Goal: Task Accomplishment & Management: Complete application form

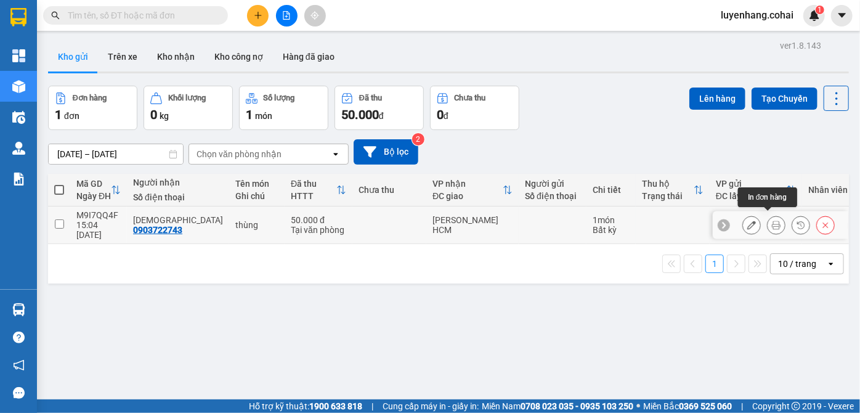
click at [772, 221] on icon at bounding box center [776, 225] width 9 height 9
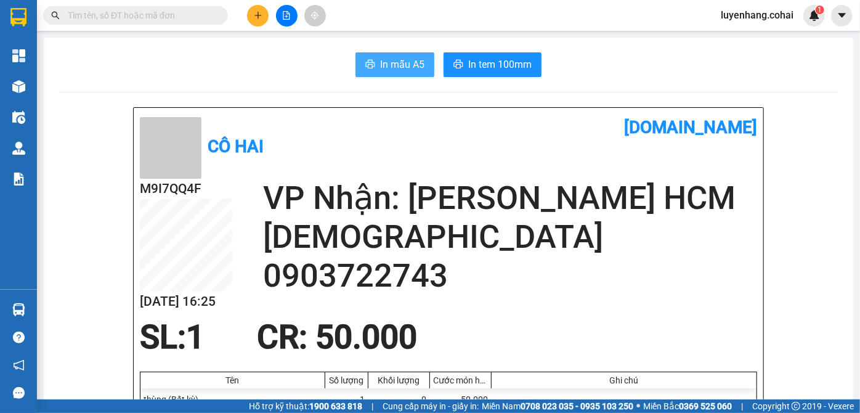
click at [402, 64] on span "In mẫu A5" at bounding box center [402, 64] width 44 height 15
click at [380, 71] on span "In mẫu A5" at bounding box center [402, 64] width 44 height 15
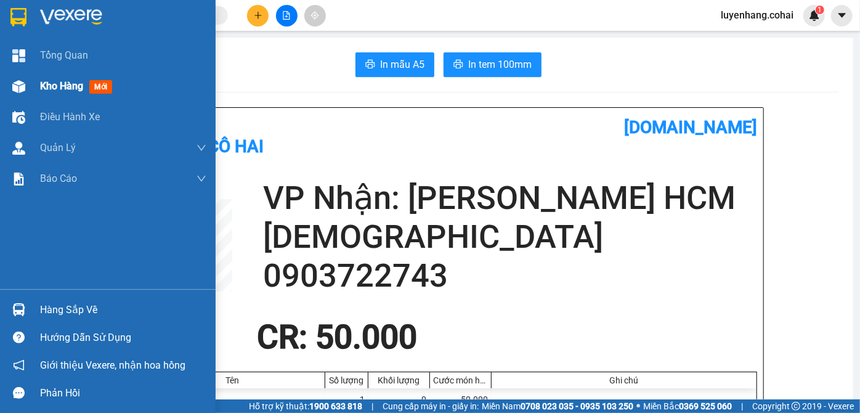
drag, startPoint x: 43, startPoint y: 83, endPoint x: 148, endPoint y: 93, distance: 105.3
click at [44, 83] on span "Kho hàng" at bounding box center [61, 86] width 43 height 12
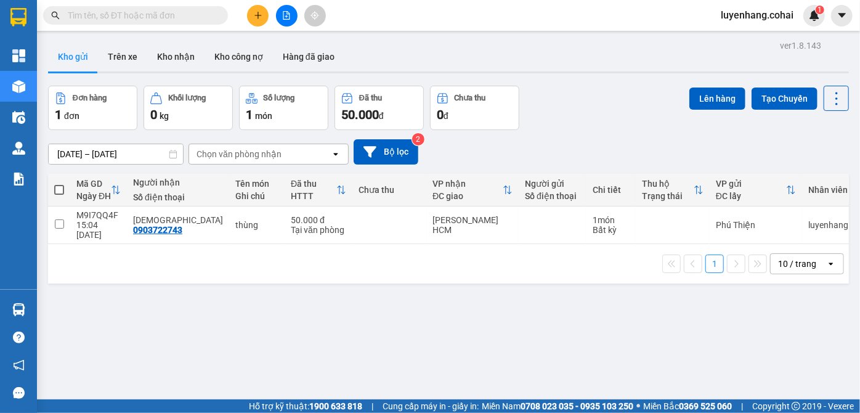
click at [61, 189] on span at bounding box center [59, 190] width 10 height 10
click at [59, 184] on input "checkbox" at bounding box center [59, 184] width 0 height 0
checkbox input "true"
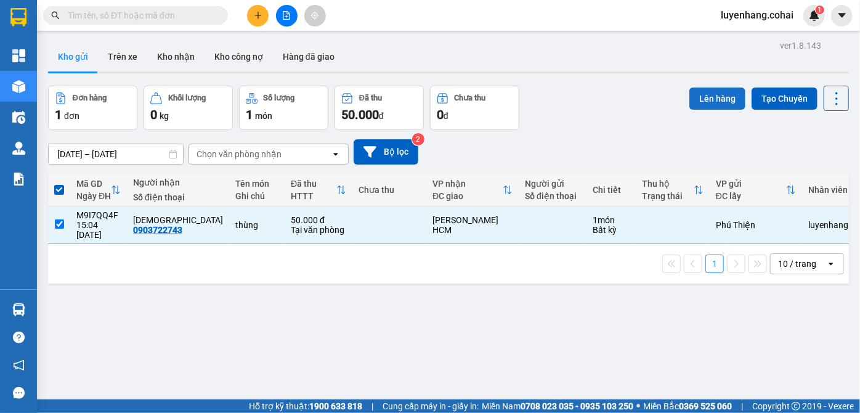
click at [709, 100] on button "Lên hàng" at bounding box center [718, 99] width 56 height 22
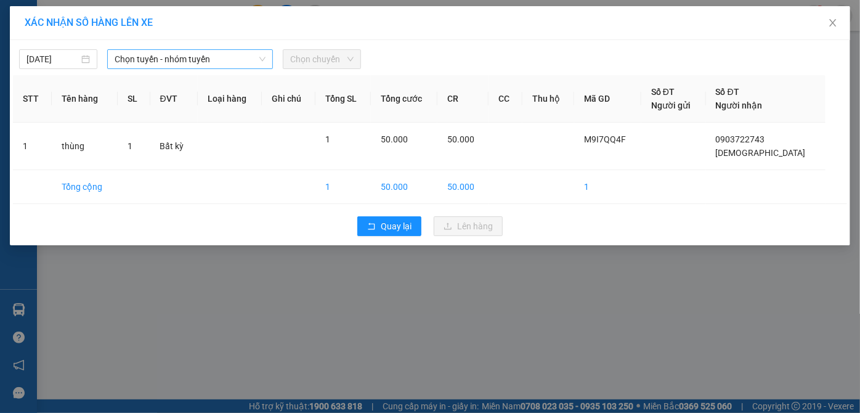
click at [188, 60] on span "Chọn tuyến - nhóm tuyến" at bounding box center [191, 59] width 152 height 18
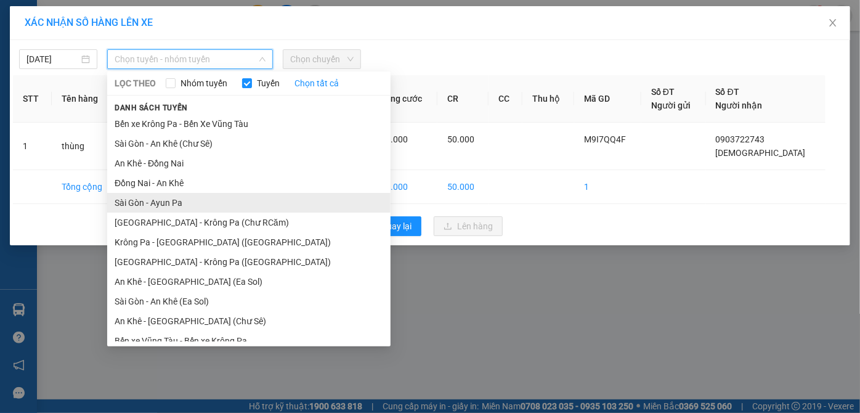
scroll to position [88, 0]
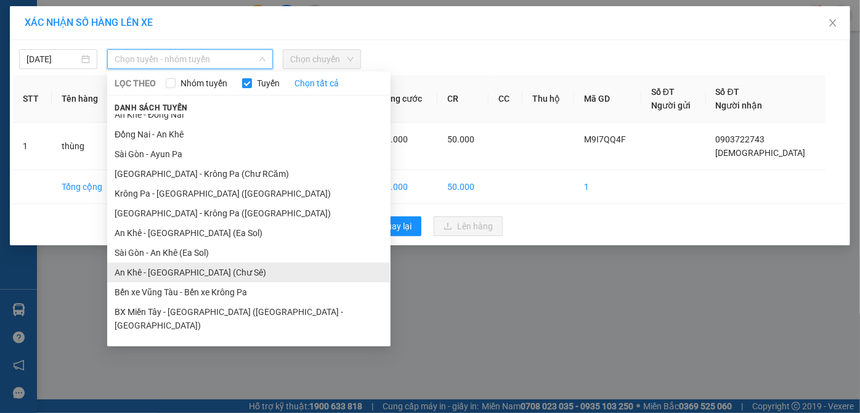
click at [215, 277] on li "An Khê - [GEOGRAPHIC_DATA] (Chư Sê)" at bounding box center [249, 273] width 284 height 20
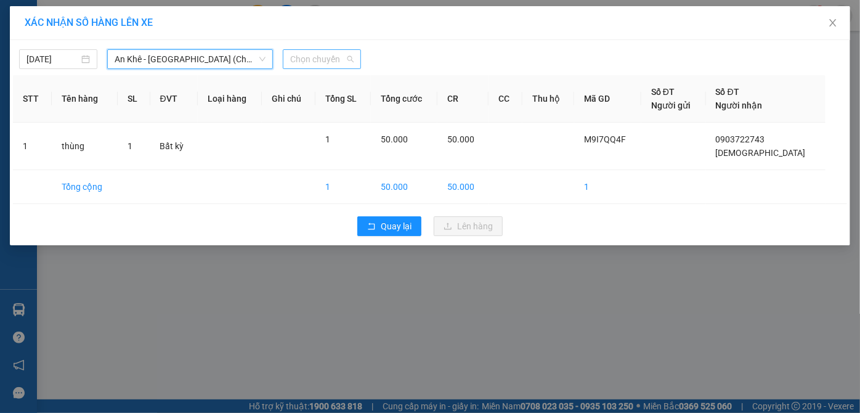
click at [322, 62] on span "Chọn chuyến" at bounding box center [321, 59] width 63 height 18
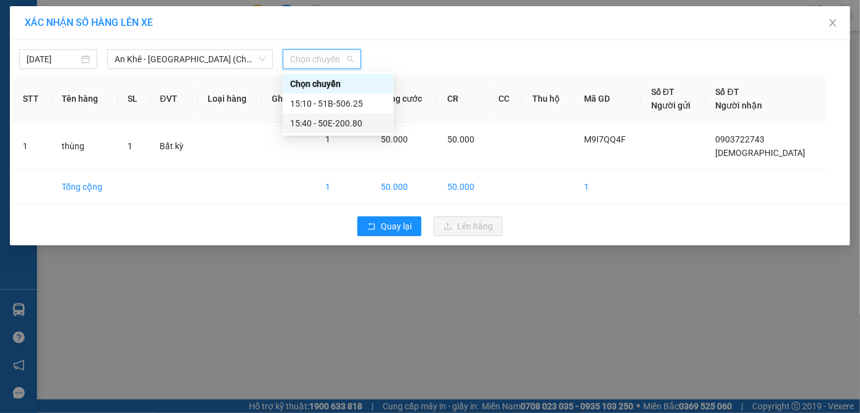
click at [370, 126] on div "15:40 - 50E-200.80" at bounding box center [338, 123] width 96 height 14
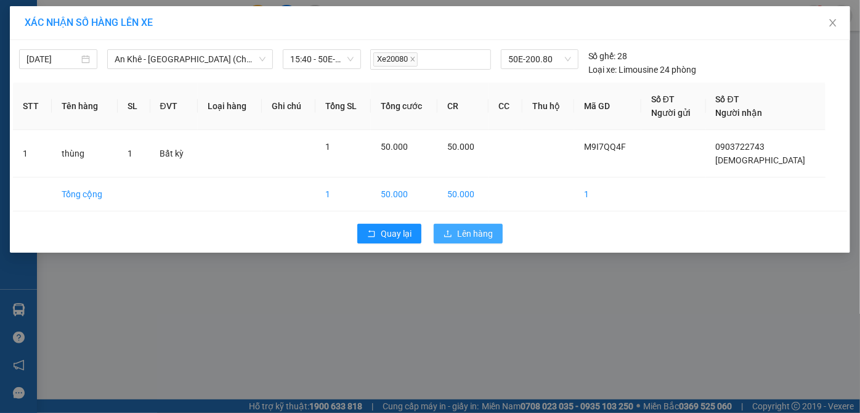
click at [468, 230] on span "Lên hàng" at bounding box center [475, 234] width 36 height 14
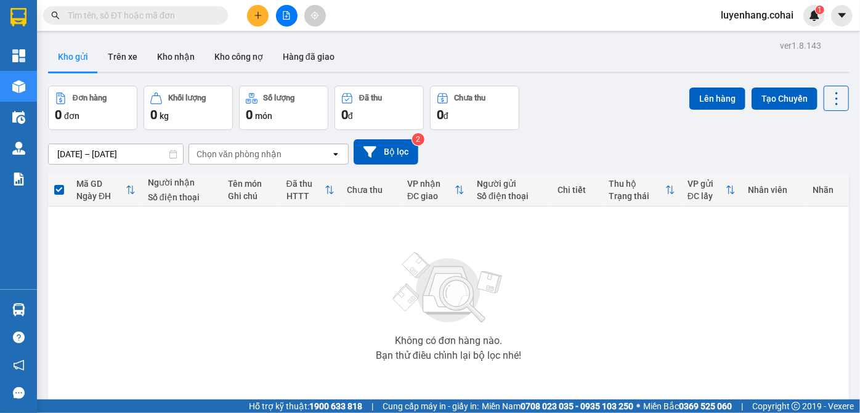
click at [284, 13] on icon "file-add" at bounding box center [287, 15] width 7 height 9
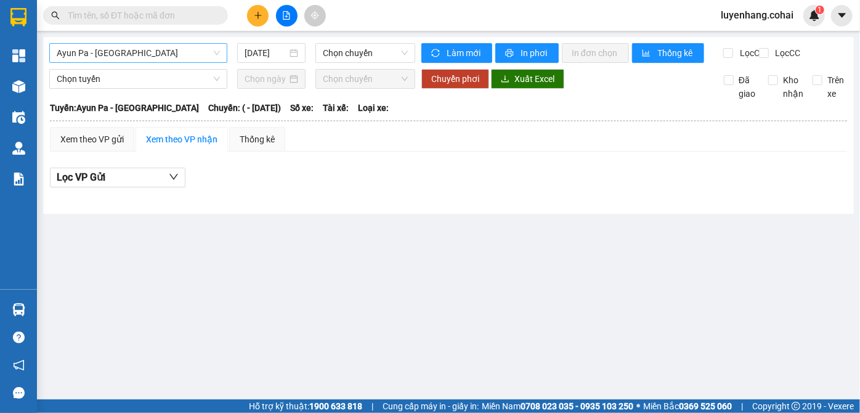
click at [151, 55] on span "Ayun Pa - Sài Gòn" at bounding box center [138, 53] width 163 height 18
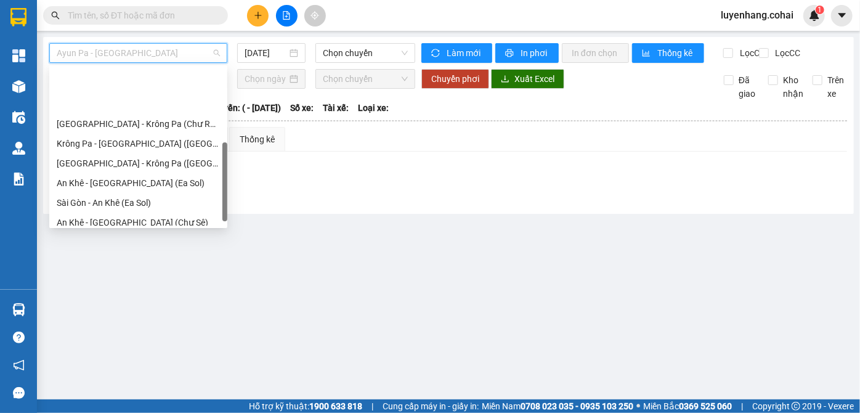
scroll to position [168, 0]
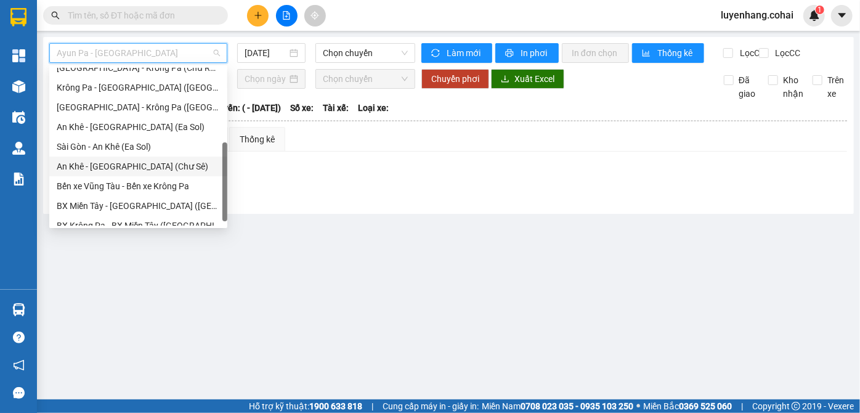
click at [164, 167] on div "An Khê - Sài Gòn (Chư Sê)" at bounding box center [138, 167] width 163 height 14
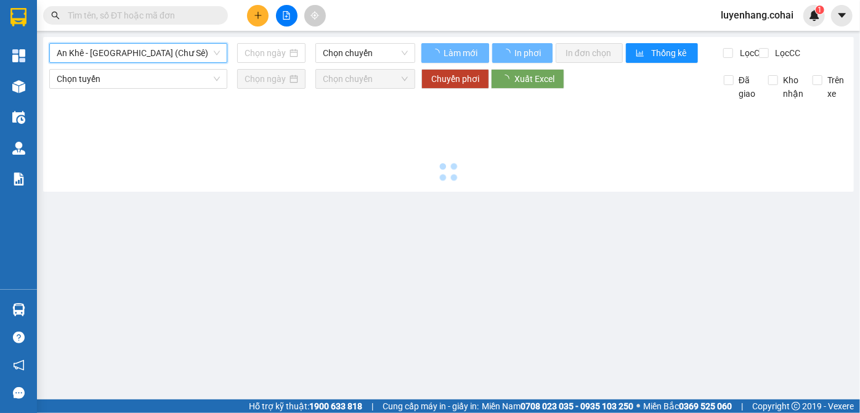
type input "11/09/2025"
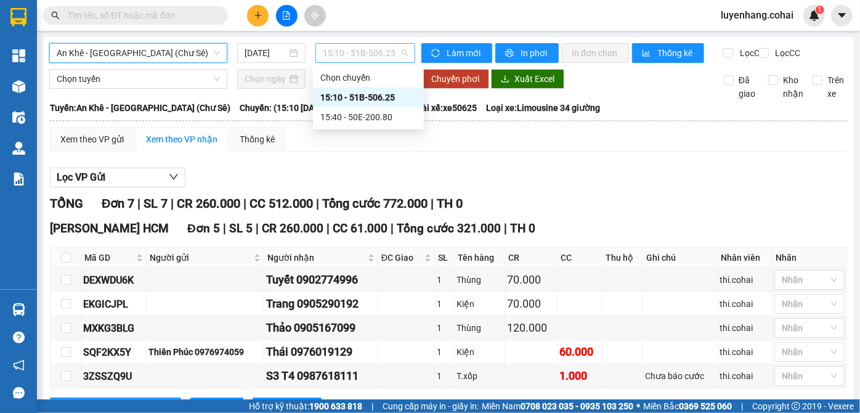
click at [381, 49] on span "15:10 - 51B-506.25" at bounding box center [365, 53] width 85 height 18
click at [382, 116] on div "15:40 - 50E-200.80" at bounding box center [369, 117] width 96 height 14
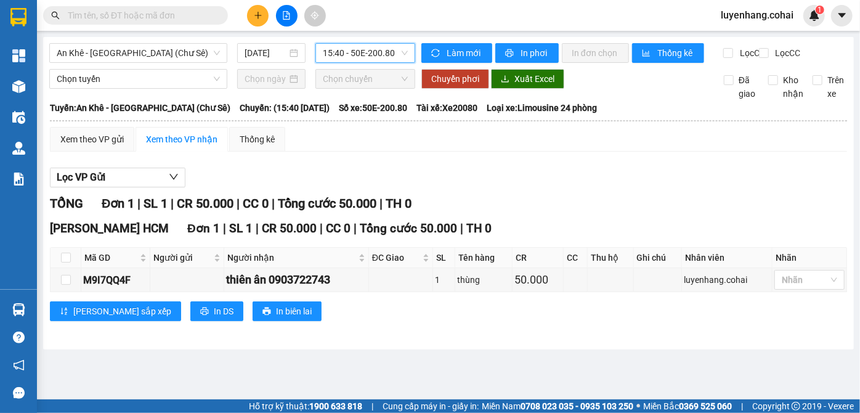
click at [510, 174] on div "Lọc VP Gửi TỔNG Đơn 1 | SL 1 | CR 50.000 | CC 0 | Tổng cước 50.000 | TH 0 Trần…" at bounding box center [449, 248] width 798 height 175
click at [391, 54] on span "15:40 - 50E-200.80" at bounding box center [365, 53] width 85 height 18
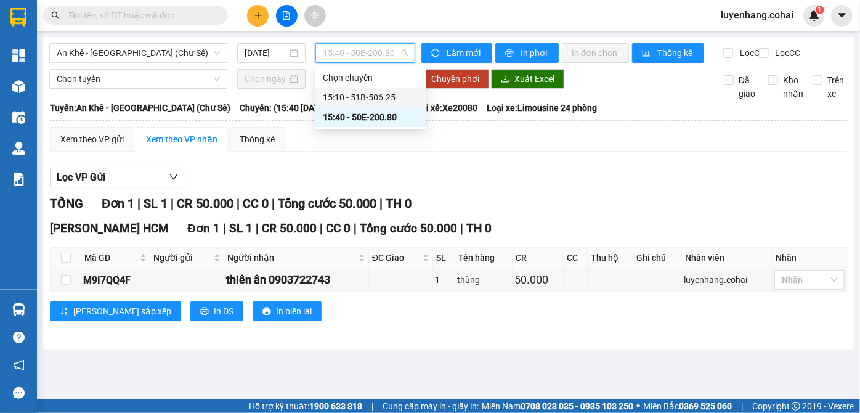
click at [389, 100] on div "15:10 - 51B-506.25" at bounding box center [371, 98] width 96 height 14
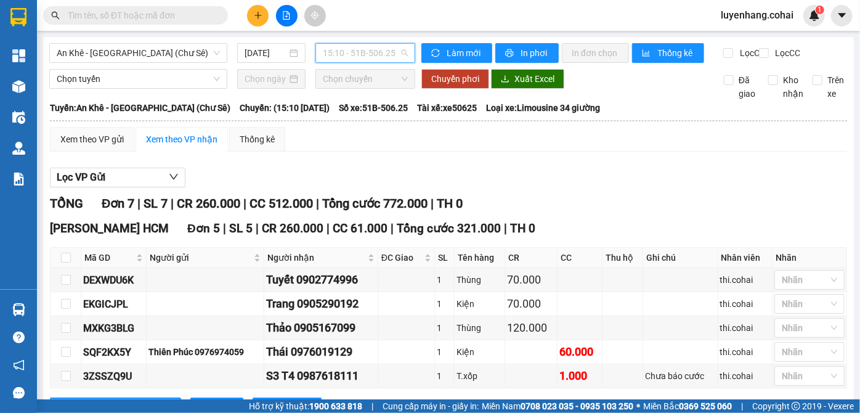
click at [386, 53] on span "15:10 - 51B-506.25" at bounding box center [365, 53] width 85 height 18
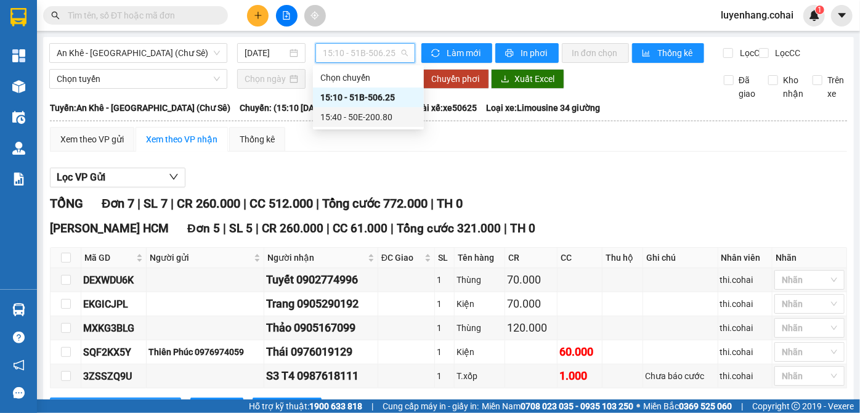
click at [390, 116] on div "15:40 - 50E-200.80" at bounding box center [369, 117] width 96 height 14
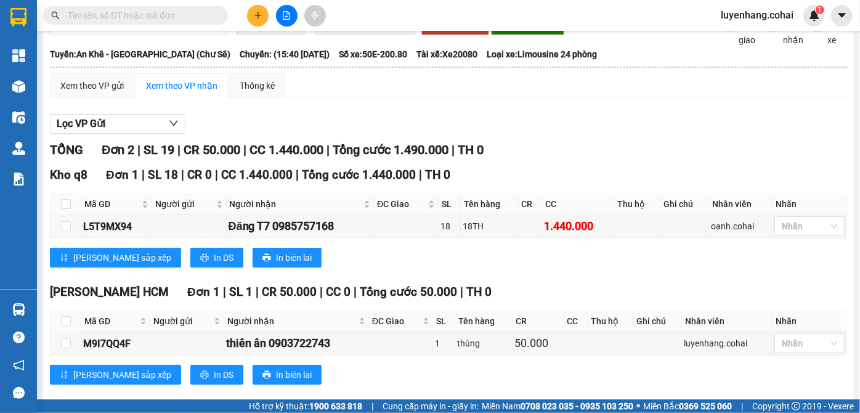
scroll to position [81, 0]
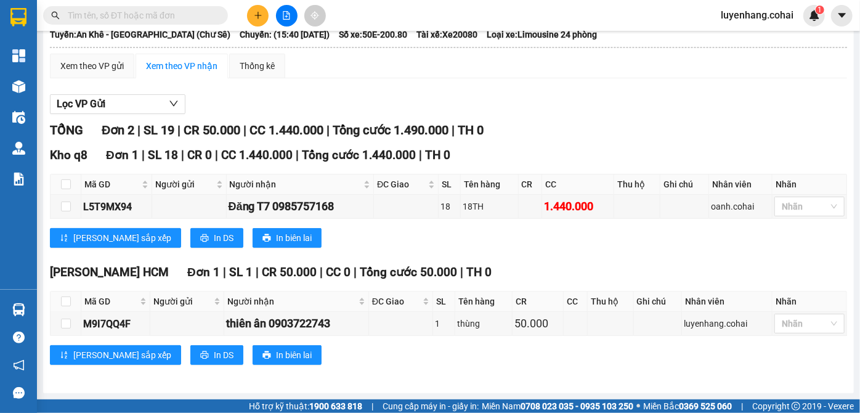
click at [553, 246] on div "Lưu sắp xếp In DS In biên lai" at bounding box center [449, 238] width 798 height 20
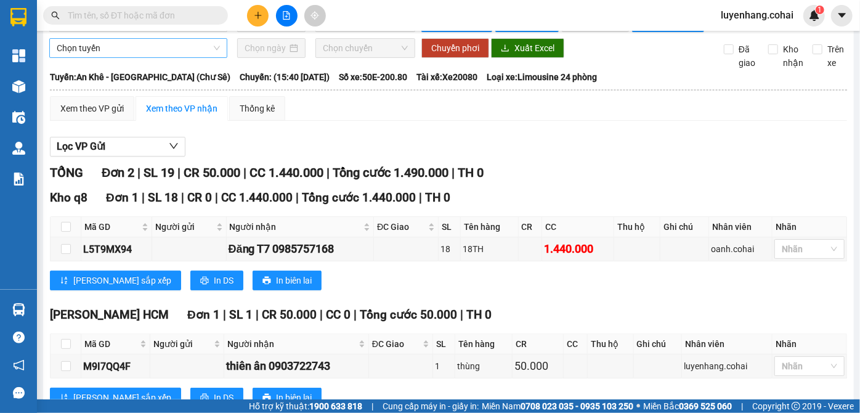
scroll to position [0, 0]
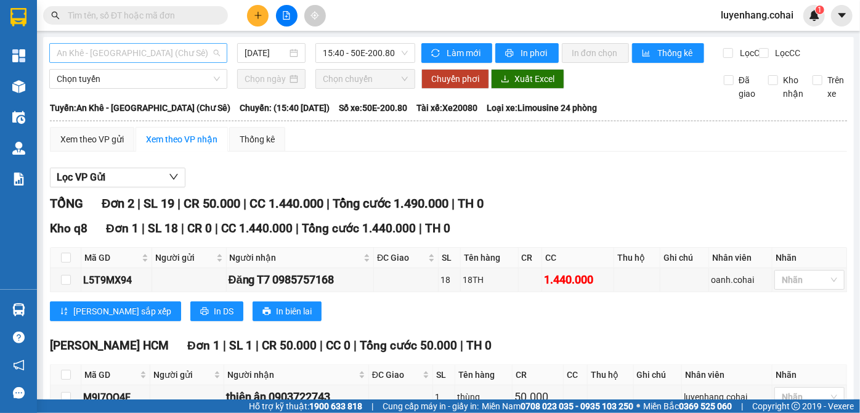
click at [142, 55] on span "An Khê - Sài Gòn (Chư Sê)" at bounding box center [138, 53] width 163 height 18
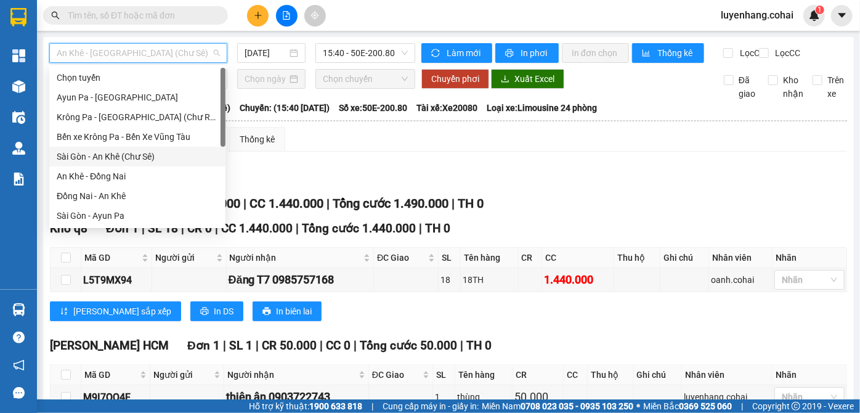
click at [146, 157] on div "Sài Gòn - An Khê (Chư Sê)" at bounding box center [137, 157] width 161 height 14
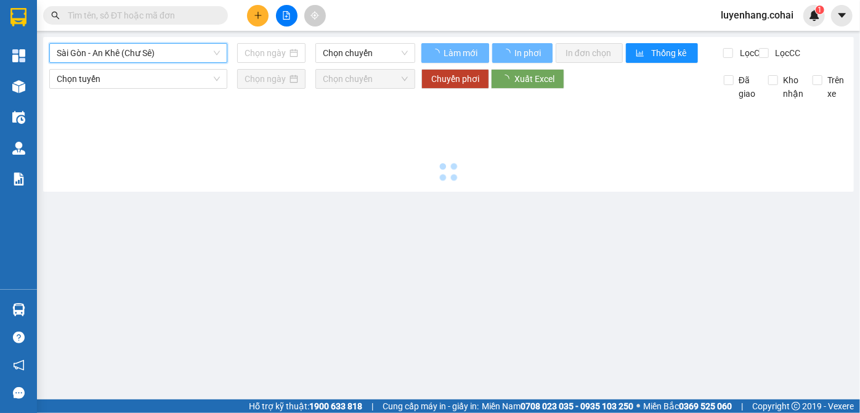
type input "11/09/2025"
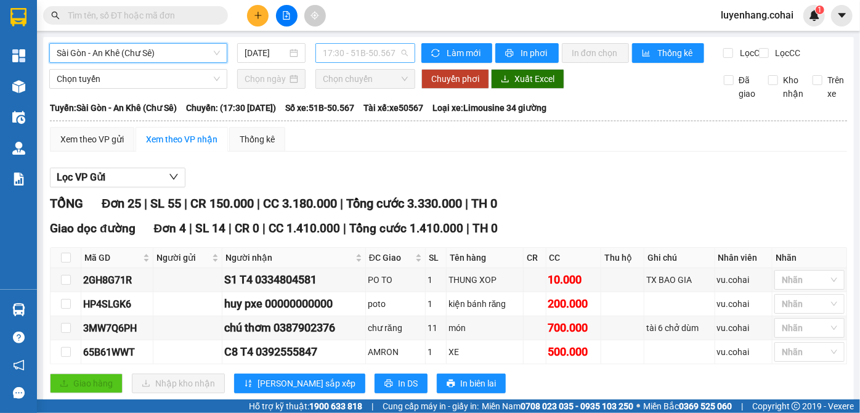
click at [374, 47] on span "17:30 - 51B-50.567" at bounding box center [365, 53] width 85 height 18
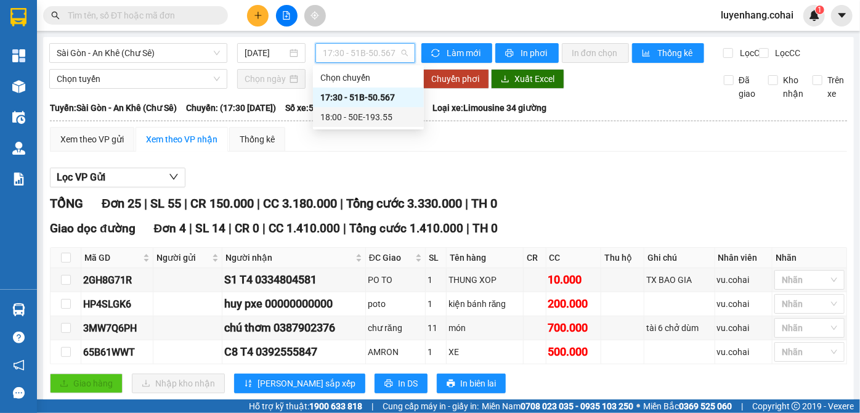
click at [396, 119] on div "18:00 - 50E-193.55" at bounding box center [369, 117] width 96 height 14
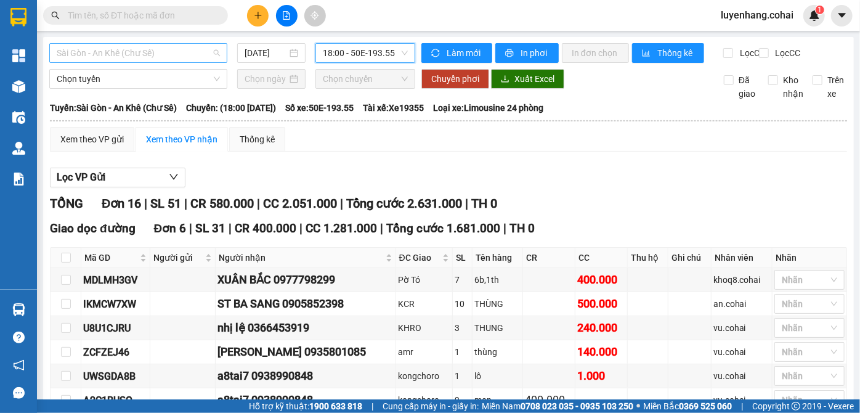
click at [159, 57] on span "Sài Gòn - An Khê (Chư Sê)" at bounding box center [138, 53] width 163 height 18
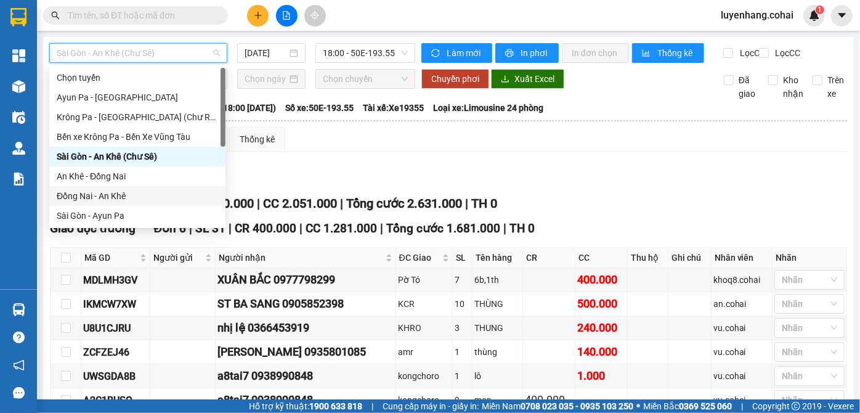
click at [131, 198] on div "Đồng Nai - An Khê" at bounding box center [137, 196] width 161 height 14
type input "11/09/2025"
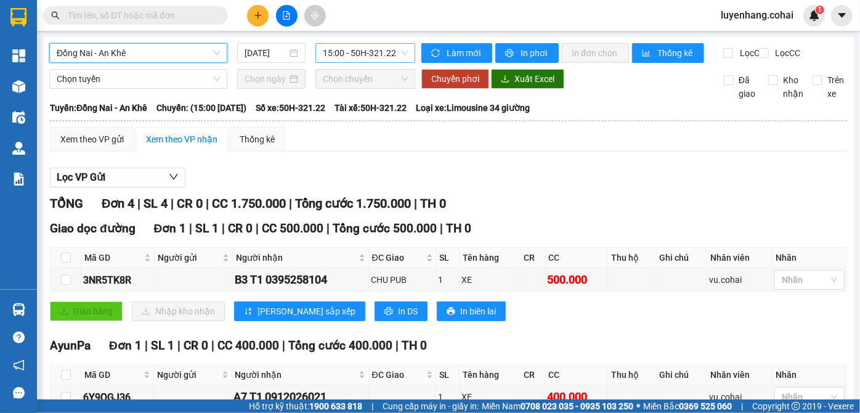
click at [356, 47] on span "15:00 - 50H-321.22" at bounding box center [365, 53] width 85 height 18
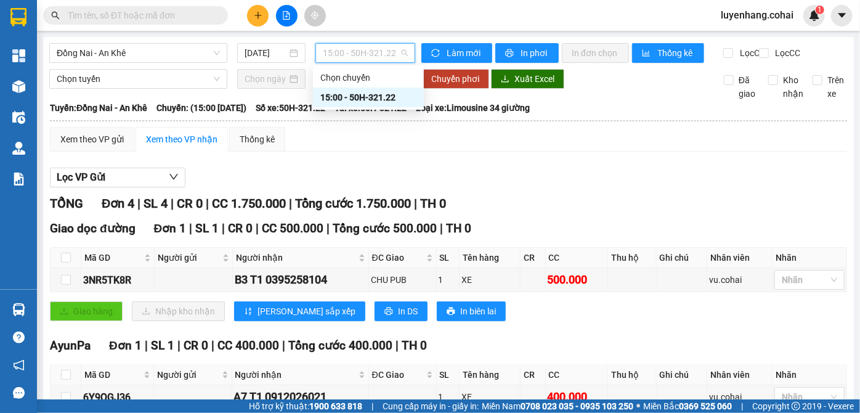
click at [356, 47] on span "15:00 - 50H-321.22" at bounding box center [365, 53] width 85 height 18
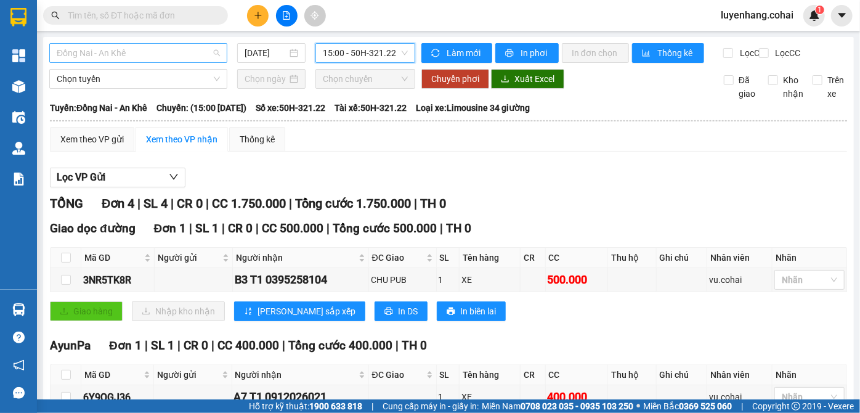
click at [173, 58] on span "Đồng Nai - An Khê" at bounding box center [138, 53] width 163 height 18
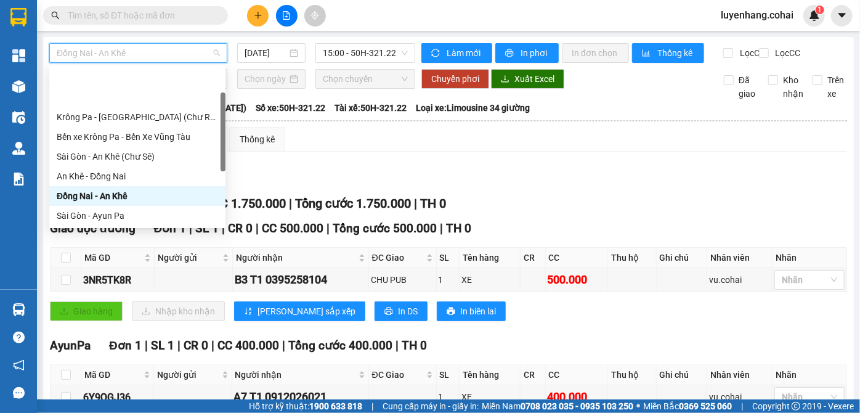
scroll to position [55, 0]
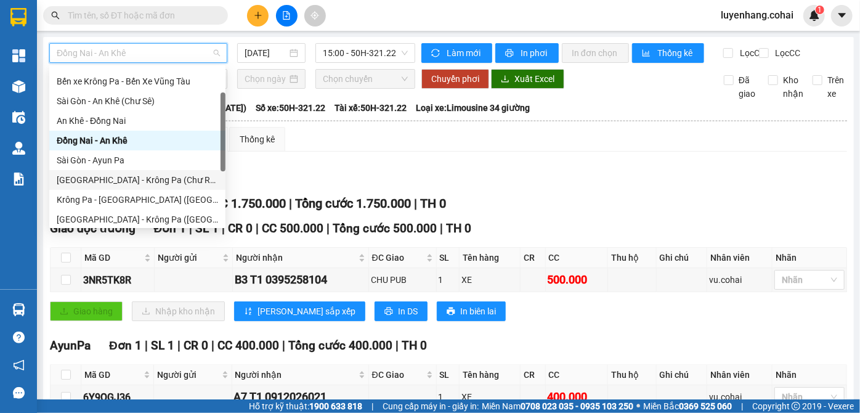
drag, startPoint x: 136, startPoint y: 184, endPoint x: 145, endPoint y: 182, distance: 9.6
click at [145, 182] on div "Sài Gòn - Krông Pa (Chư RCăm)" at bounding box center [137, 180] width 161 height 14
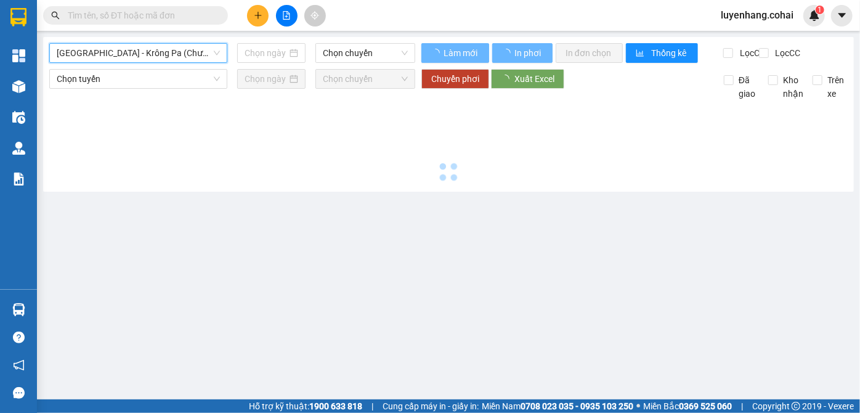
type input "11/09/2025"
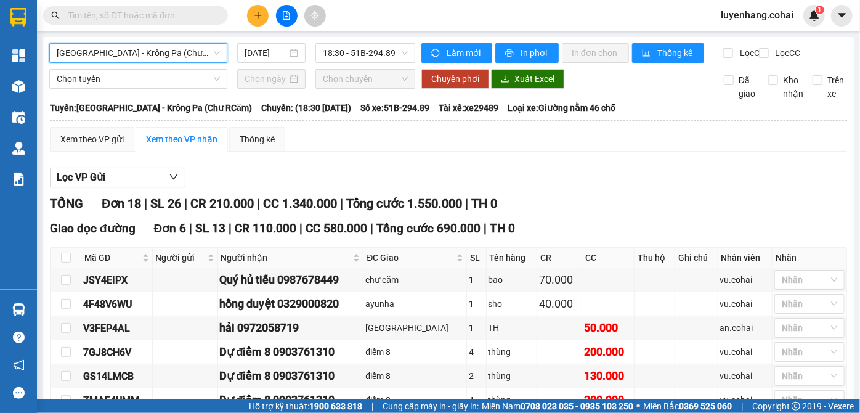
click at [132, 56] on span "Sài Gòn - Krông Pa (Chư RCăm)" at bounding box center [138, 53] width 163 height 18
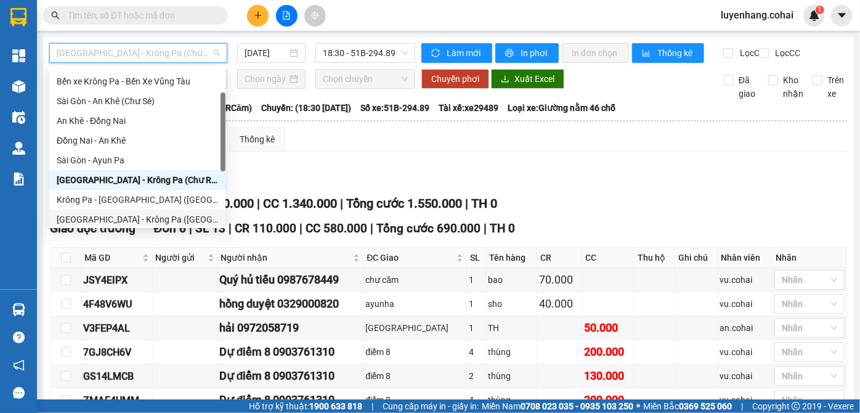
click at [142, 216] on div "Sài Gòn - Krông Pa (Uar)" at bounding box center [137, 220] width 161 height 14
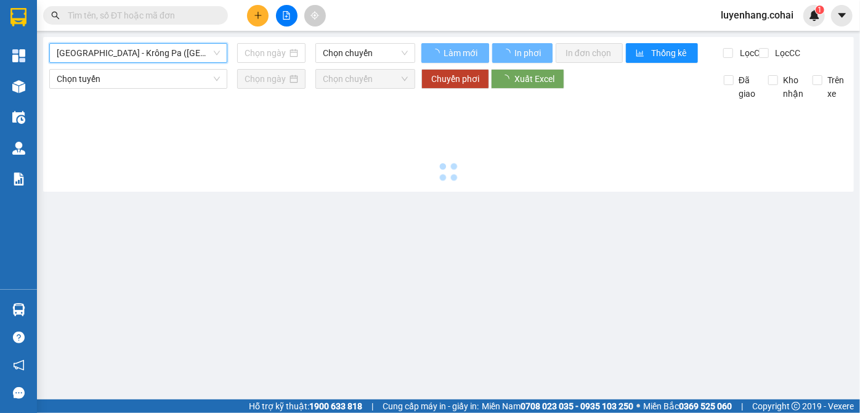
type input "11/09/2025"
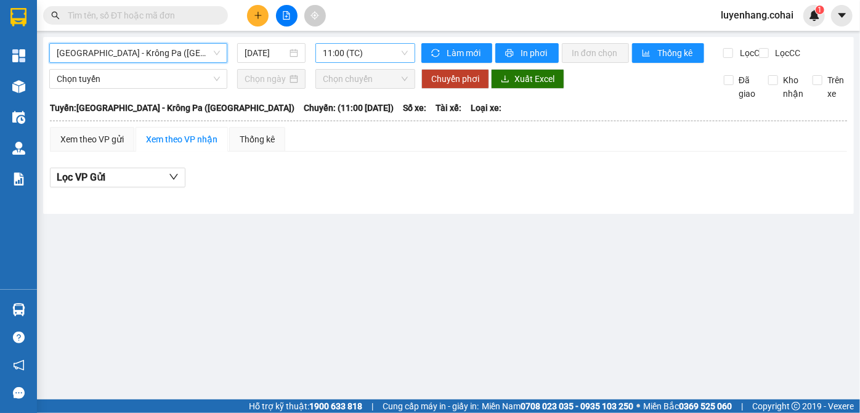
click at [387, 55] on span "11:00 (TC)" at bounding box center [365, 53] width 85 height 18
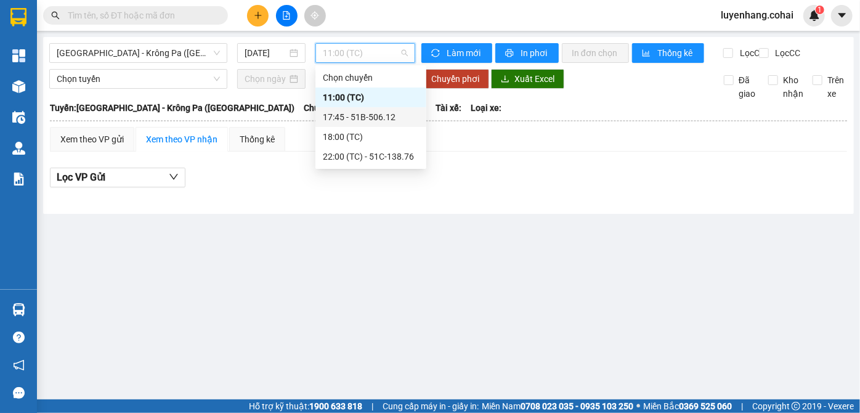
click at [407, 118] on div "17:45 - 51B-506.12" at bounding box center [371, 117] width 96 height 14
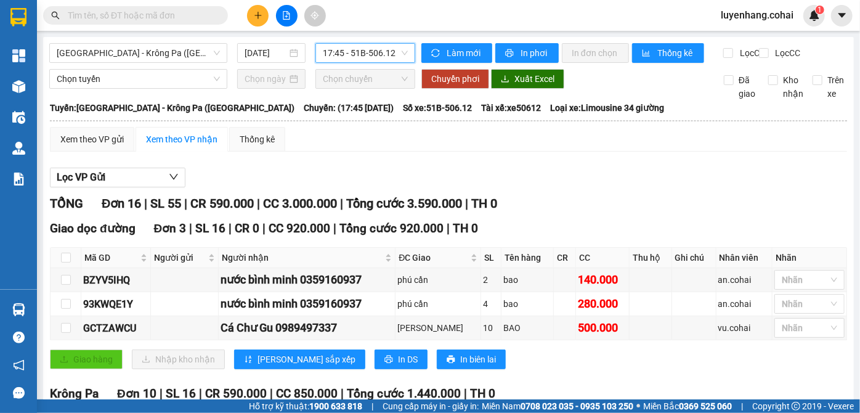
click at [373, 58] on span "17:45 - 51B-506.12" at bounding box center [365, 53] width 85 height 18
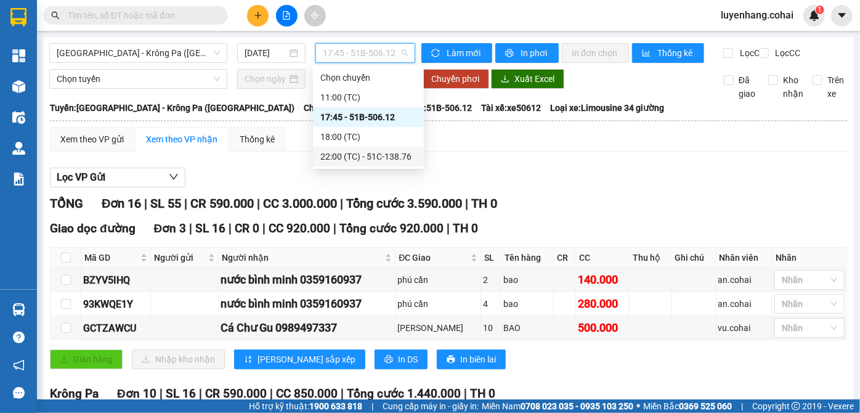
click at [367, 157] on div "22:00 (TC) - 51C-138.76" at bounding box center [369, 157] width 96 height 14
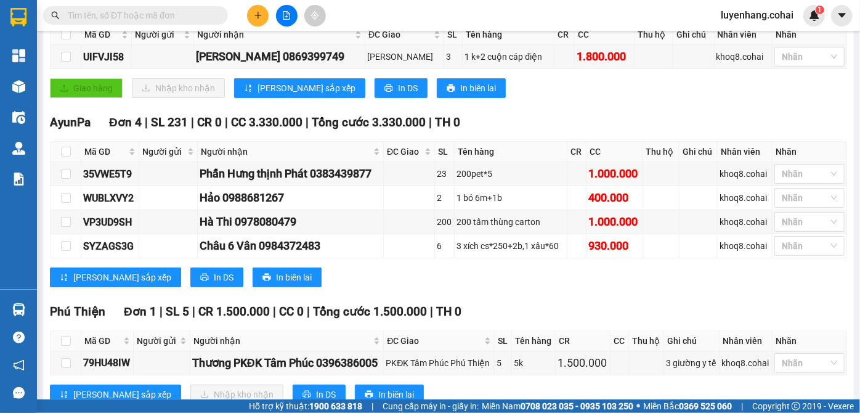
scroll to position [267, 0]
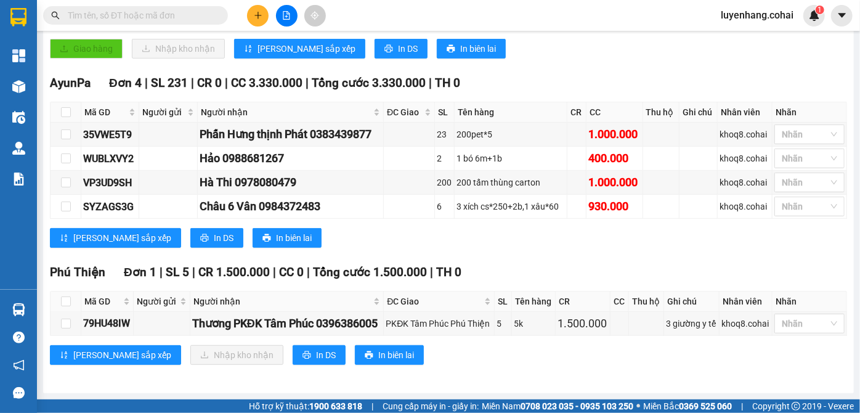
click at [579, 257] on div "AyunPa Đơn 4 | SL 231 | CR 0 | CC 3.330.000 | Tổng cước 3.330.000 | TH 0 Mã GD …" at bounding box center [449, 165] width 798 height 183
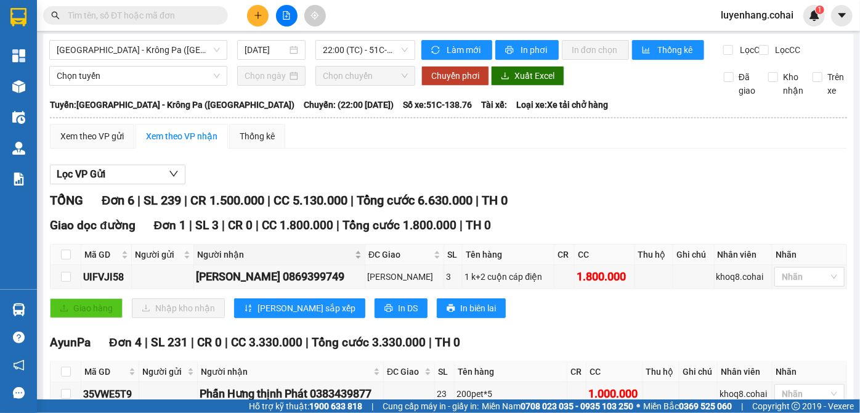
scroll to position [0, 0]
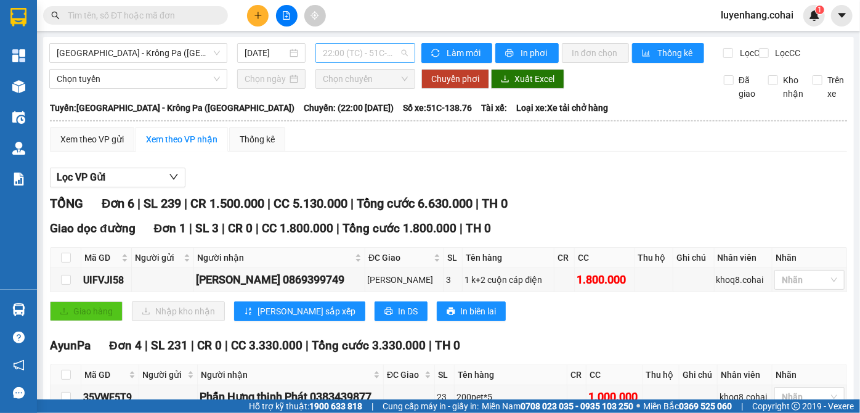
click at [383, 47] on span "22:00 (TC) - 51C-138.76" at bounding box center [365, 53] width 85 height 18
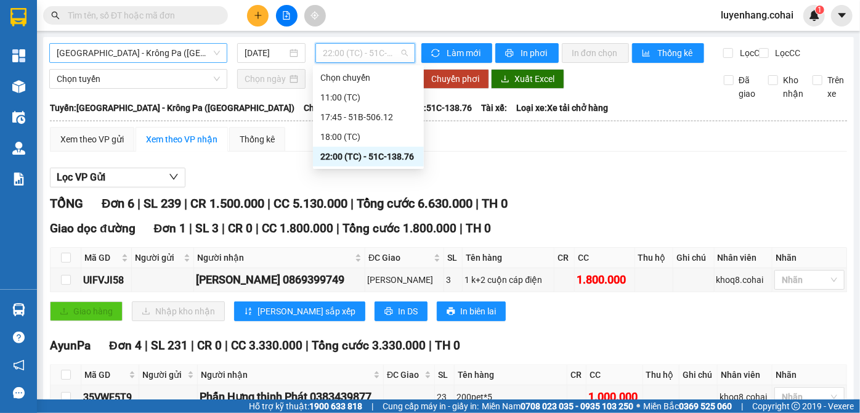
click at [149, 52] on span "Sài Gòn - Krông Pa (Uar)" at bounding box center [138, 53] width 163 height 18
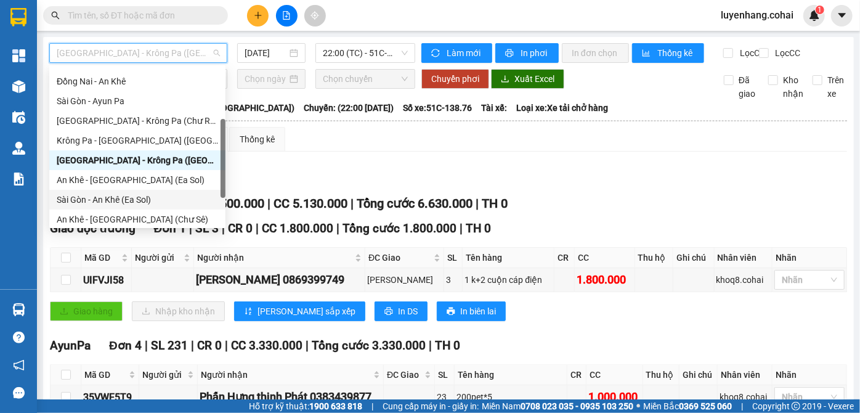
scroll to position [171, 0]
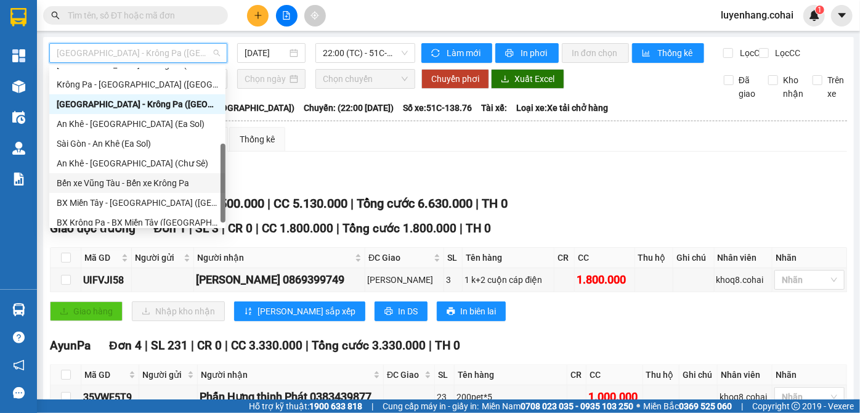
click at [153, 186] on div "Bến xe Vũng Tàu - Bến xe Krông Pa" at bounding box center [137, 183] width 161 height 14
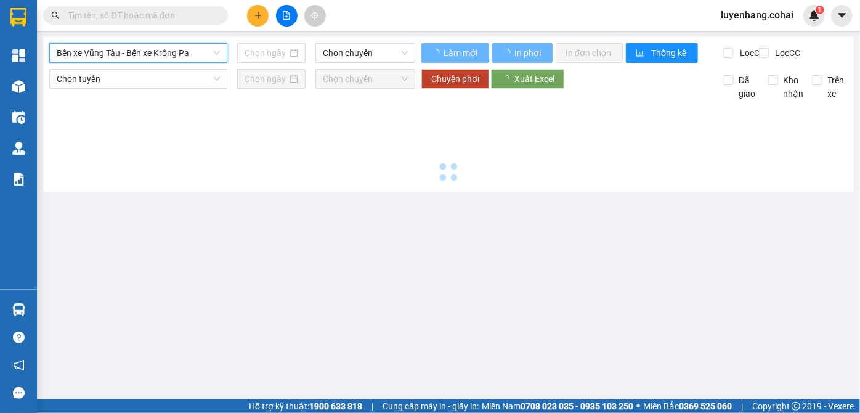
type input "11/09/2025"
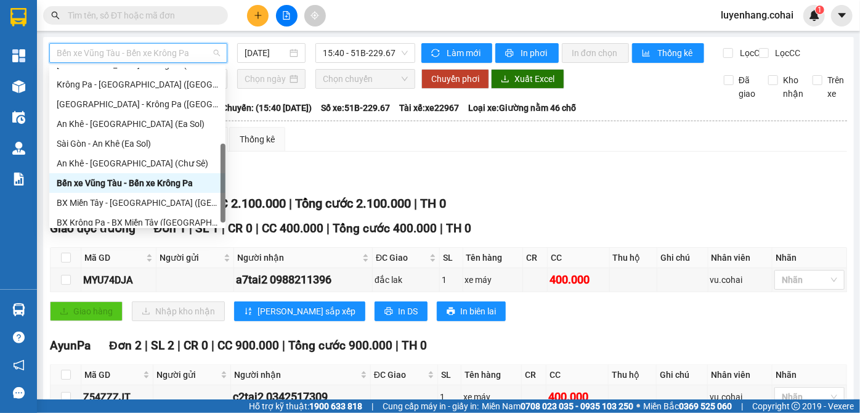
click at [206, 59] on span "Bến xe Vũng Tàu - Bến xe Krông Pa" at bounding box center [138, 53] width 163 height 18
click at [166, 202] on div "BX Miền Tây - BX Krông Pa (Chơn Thành - Chư Rcăm)" at bounding box center [137, 203] width 161 height 14
type input "11/09/2025"
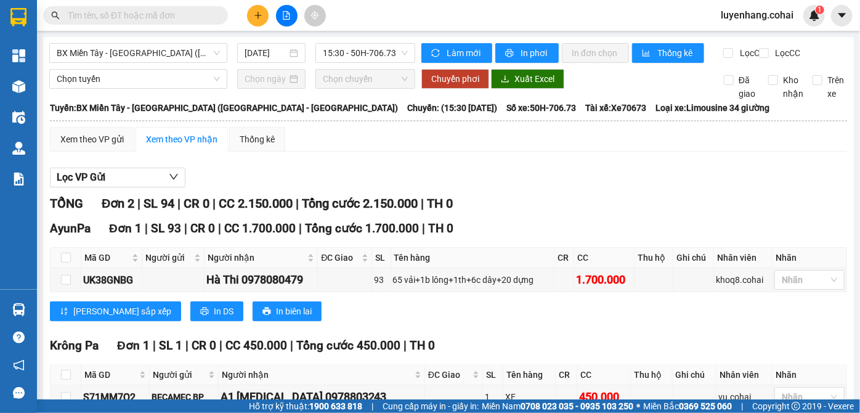
click at [108, 16] on input "text" at bounding box center [140, 16] width 145 height 14
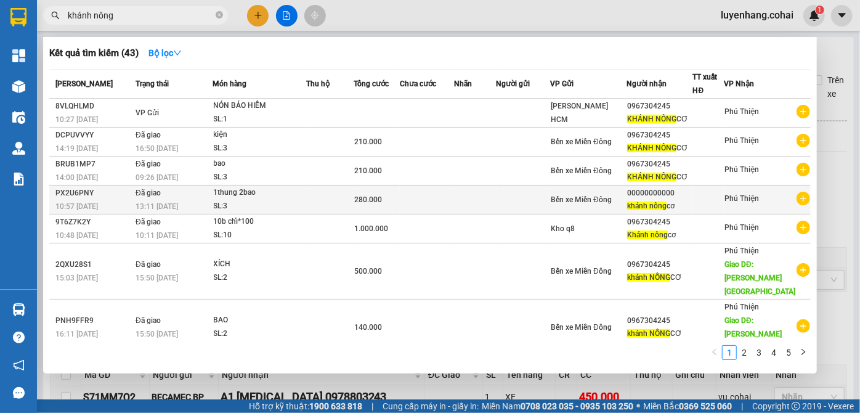
scroll to position [152, 0]
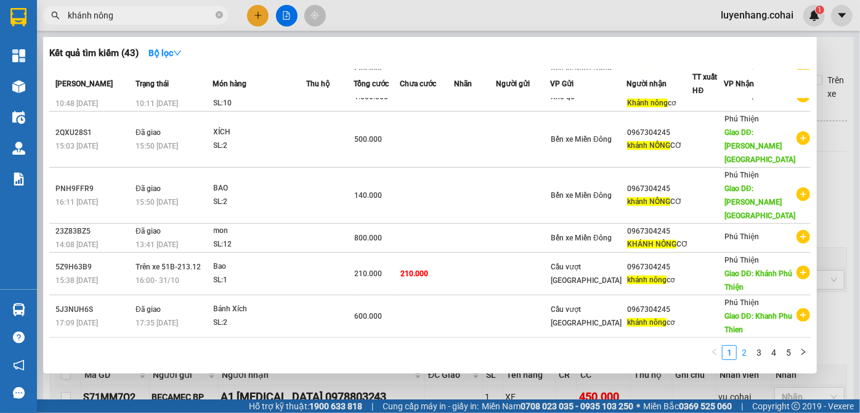
type input "khánh nông"
click at [746, 356] on link "2" at bounding box center [745, 353] width 14 height 14
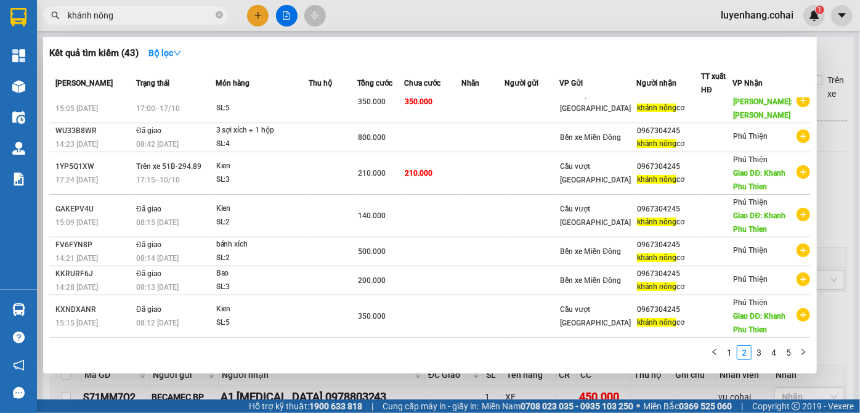
scroll to position [0, 0]
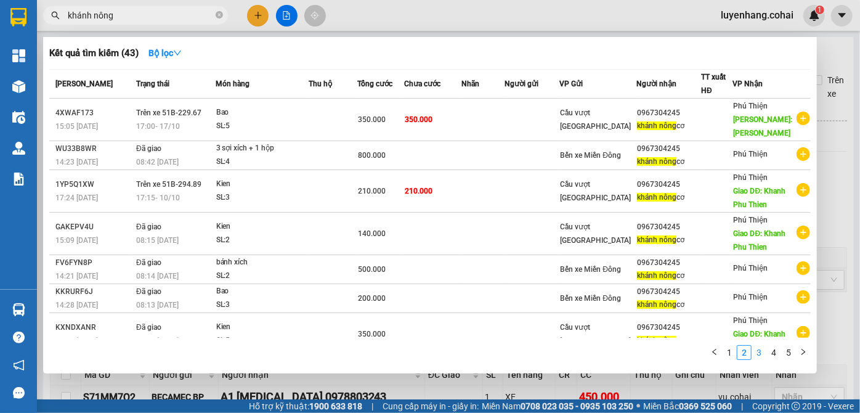
click at [754, 354] on link "3" at bounding box center [760, 353] width 14 height 14
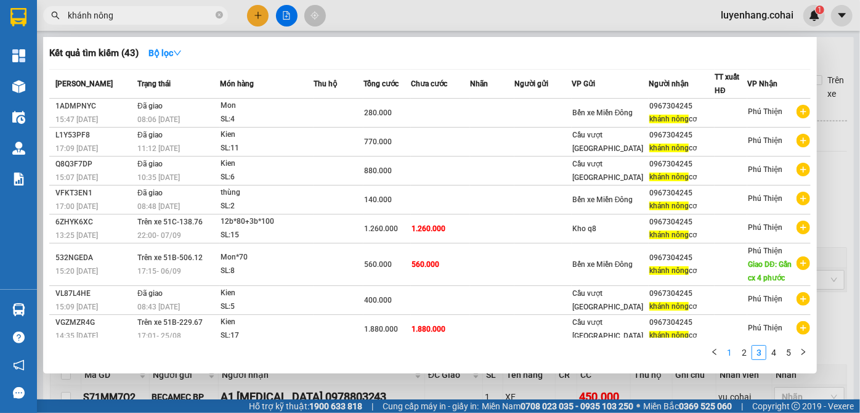
click at [728, 355] on link "1" at bounding box center [730, 353] width 14 height 14
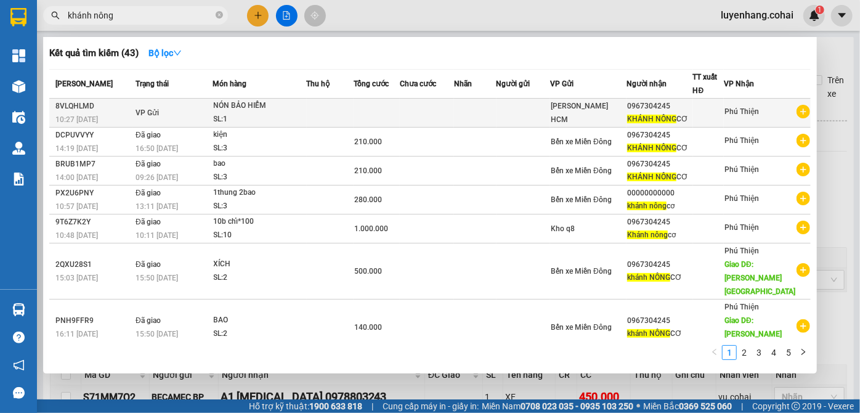
click at [656, 102] on div "0967304245" at bounding box center [659, 106] width 65 height 13
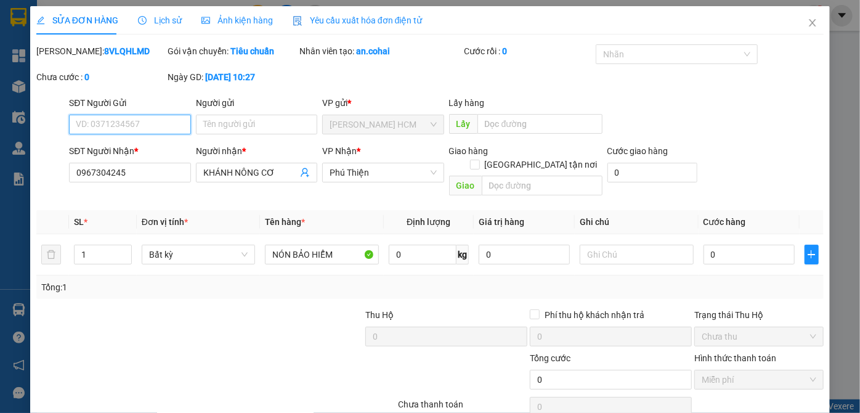
type input "0967304245"
type input "KHÁNH NÔNG CƠ"
click at [142, 176] on input "0967304245" at bounding box center [129, 173] width 121 height 20
drag, startPoint x: 807, startPoint y: 24, endPoint x: 665, endPoint y: 14, distance: 142.7
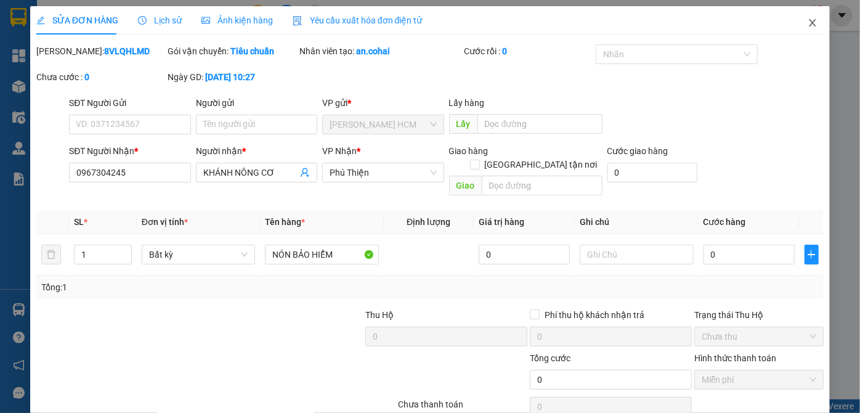
click at [808, 23] on icon "close" at bounding box center [813, 23] width 10 height 10
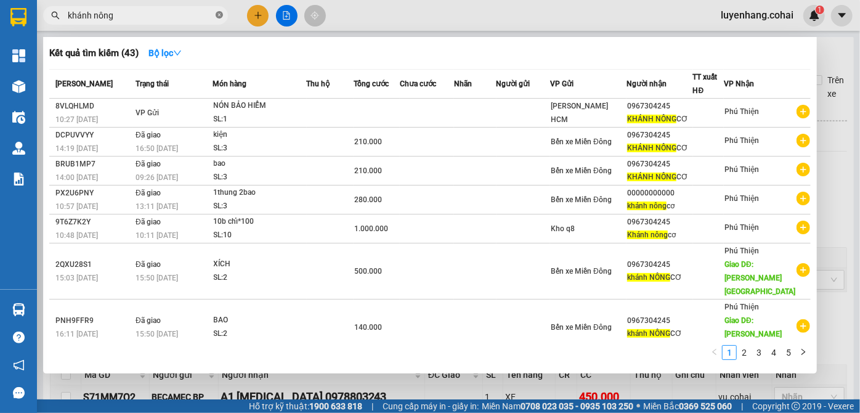
click at [216, 15] on icon "close-circle" at bounding box center [219, 14] width 7 height 7
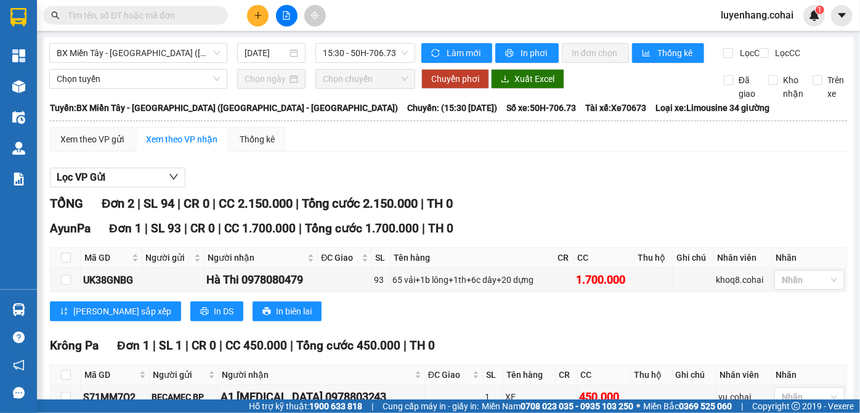
click at [157, 14] on input "text" at bounding box center [140, 16] width 145 height 14
paste input "0967304245"
type input "0967304245"
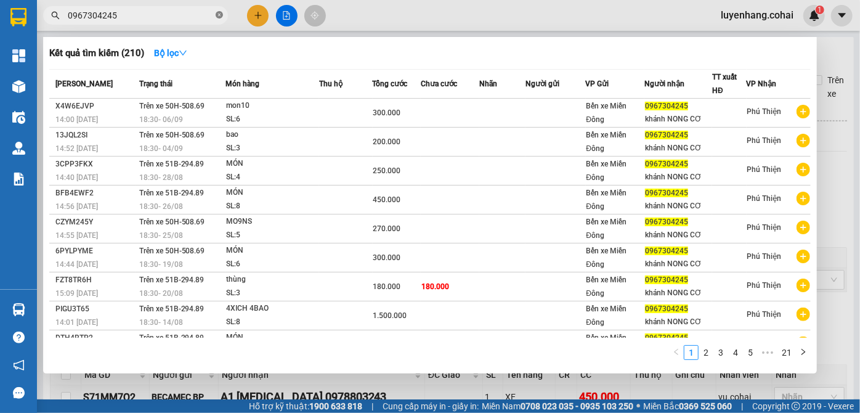
click at [220, 15] on icon "close-circle" at bounding box center [219, 14] width 7 height 7
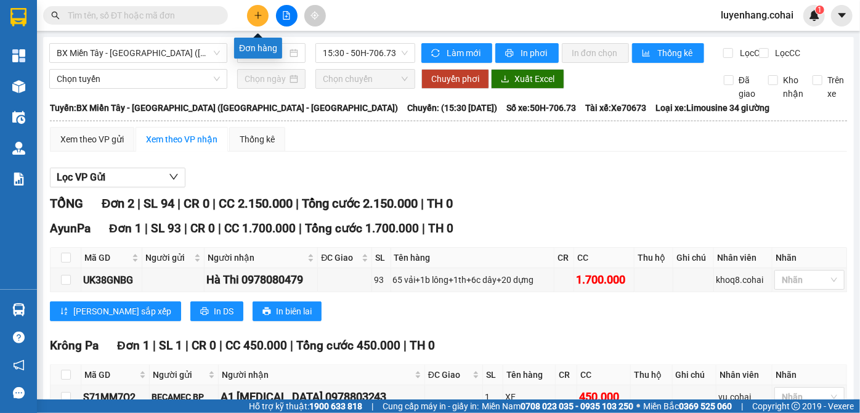
click at [263, 18] on button at bounding box center [258, 16] width 22 height 22
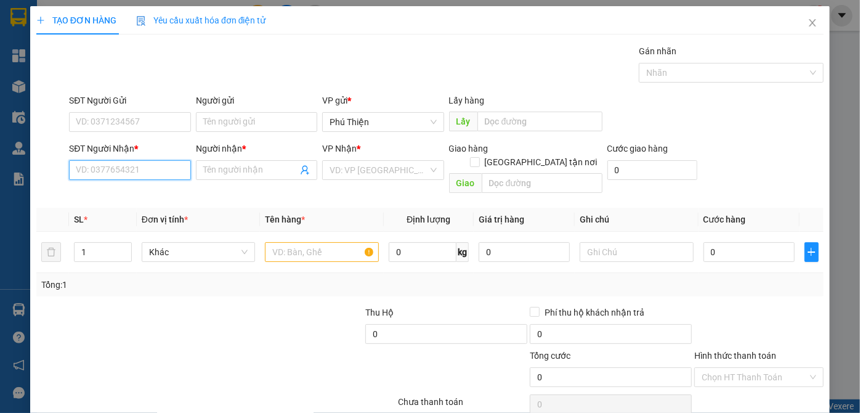
click at [144, 174] on input "SĐT Người Nhận *" at bounding box center [129, 170] width 121 height 20
type input "0981664264"
click at [153, 168] on input "0981664264" at bounding box center [129, 170] width 121 height 20
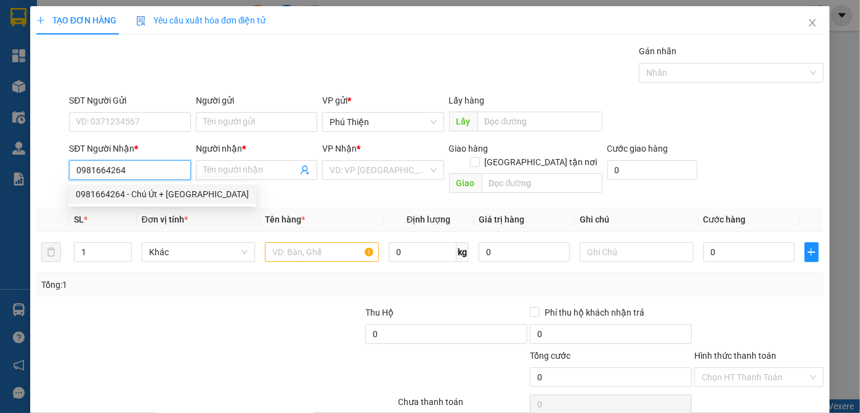
drag, startPoint x: 145, startPoint y: 190, endPoint x: 430, endPoint y: 261, distance: 293.4
click at [145, 191] on div "0981664264 - Chú Út + Cô Hà" at bounding box center [162, 194] width 173 height 14
type input "Chú Út + Cô Hà"
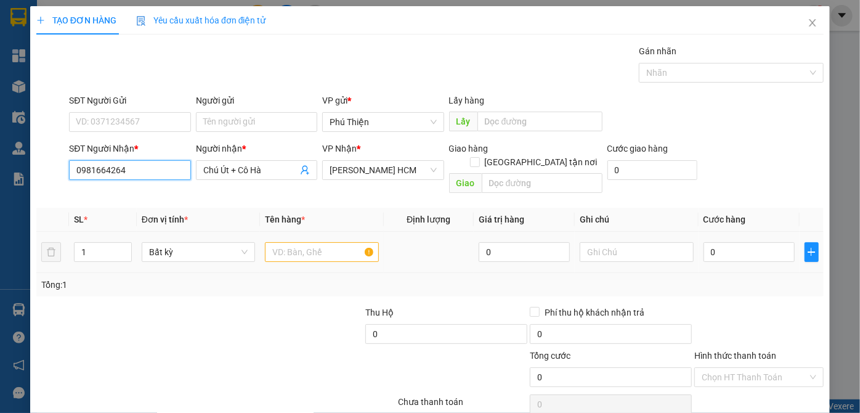
type input "0981664264"
click at [300, 242] on input "text" at bounding box center [322, 252] width 114 height 20
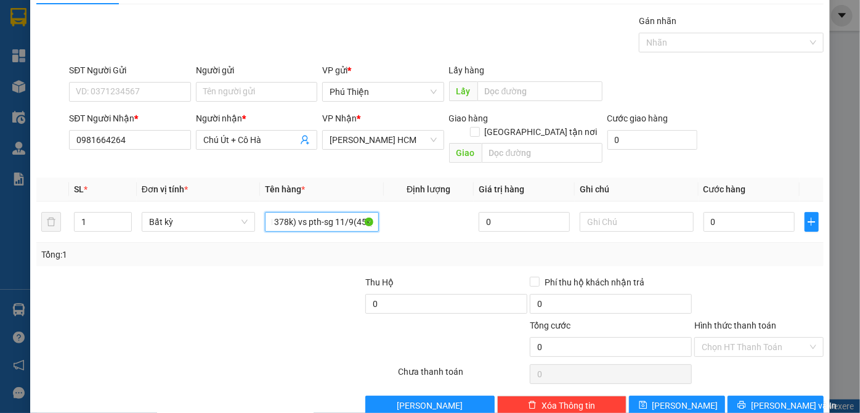
scroll to position [41, 0]
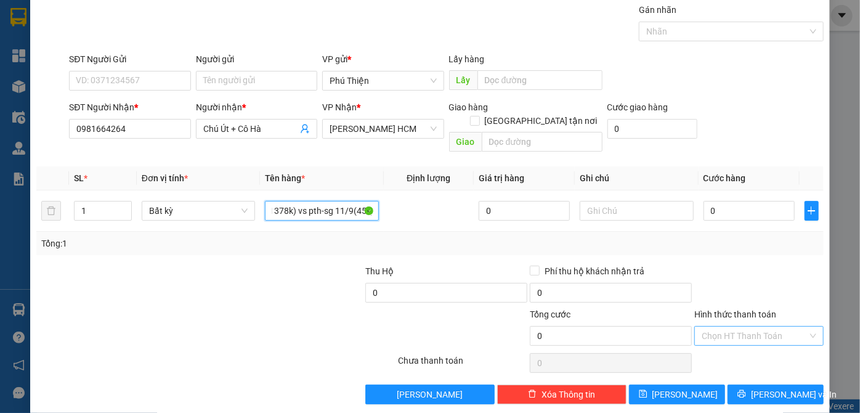
type input "1 bì thư hàng sg-pth 8.9/9(1378k) vs pth-sg 11/9(45k)"
click at [736, 327] on input "Hình thức thanh toán" at bounding box center [755, 336] width 106 height 18
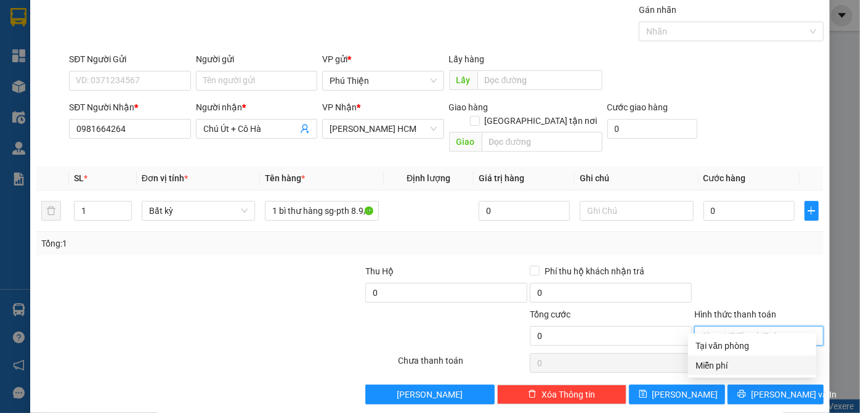
drag, startPoint x: 724, startPoint y: 364, endPoint x: 685, endPoint y: 375, distance: 40.8
click at [724, 365] on div "Miễn phí" at bounding box center [752, 366] width 113 height 14
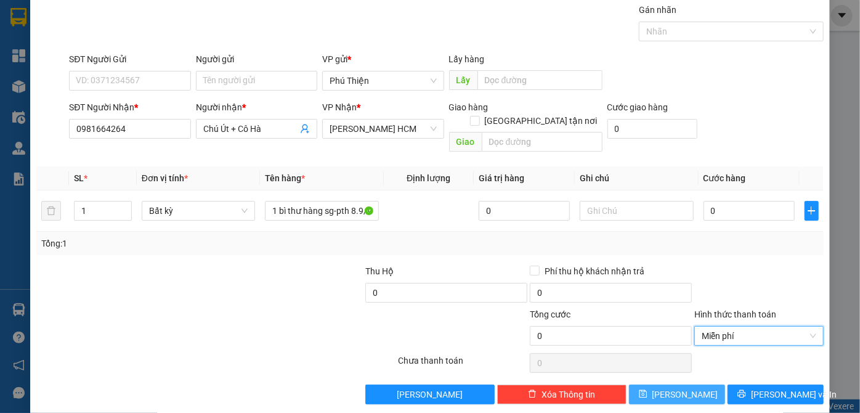
click at [672, 388] on span "Lưu" at bounding box center [686, 395] width 66 height 14
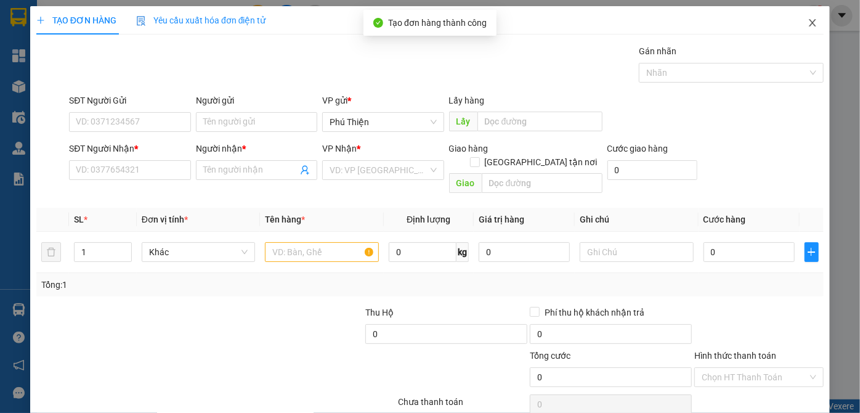
click at [808, 23] on icon "close" at bounding box center [813, 23] width 10 height 10
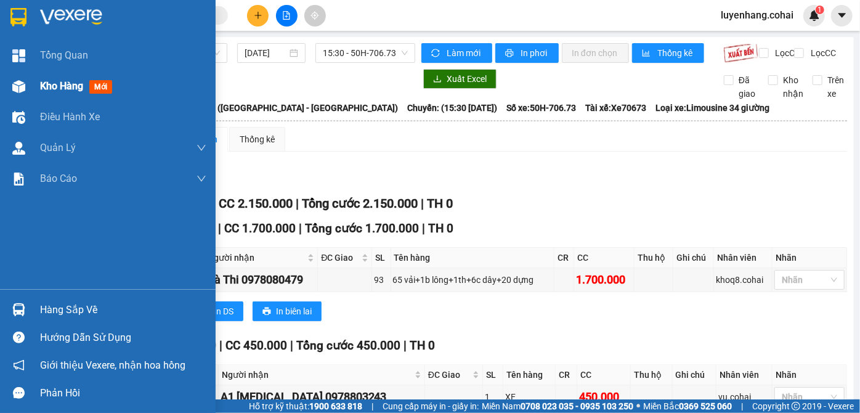
click at [41, 80] on span "Kho hàng" at bounding box center [61, 86] width 43 height 12
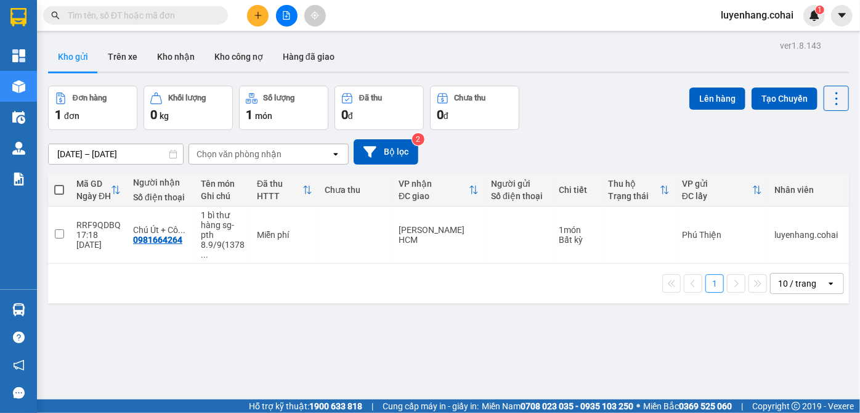
click at [57, 187] on span at bounding box center [59, 190] width 10 height 10
click at [59, 184] on input "checkbox" at bounding box center [59, 184] width 0 height 0
checkbox input "true"
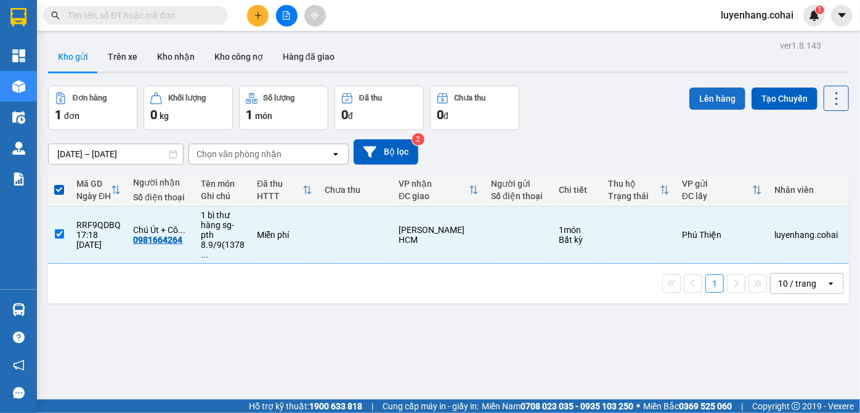
click at [706, 95] on button "Lên hàng" at bounding box center [718, 99] width 56 height 22
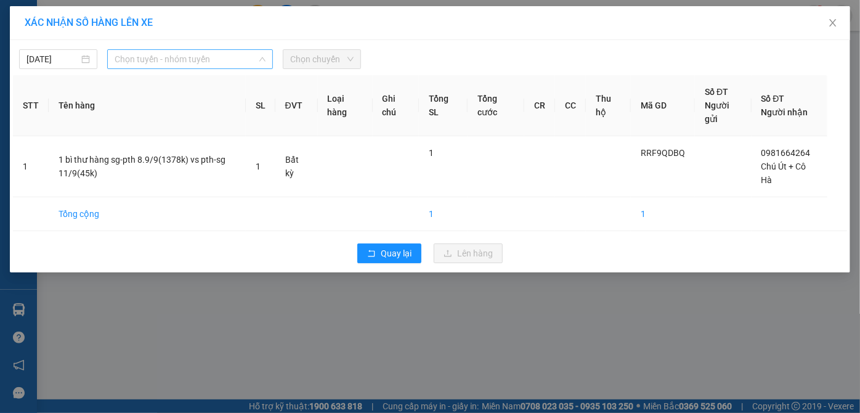
click at [183, 54] on span "Chọn tuyến - nhóm tuyến" at bounding box center [191, 59] width 152 height 18
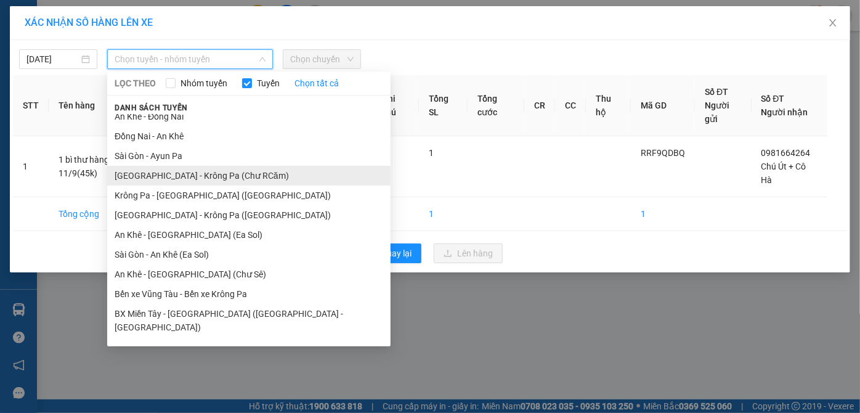
scroll to position [88, 0]
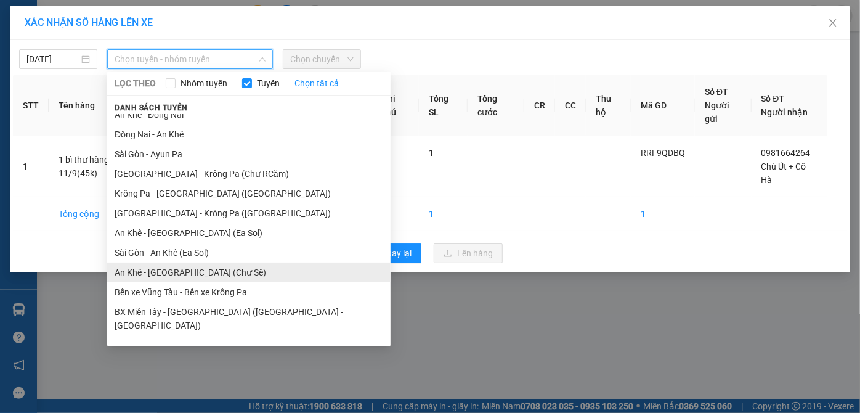
click at [226, 276] on li "An Khê - Sài Gòn (Chư Sê)" at bounding box center [249, 273] width 284 height 20
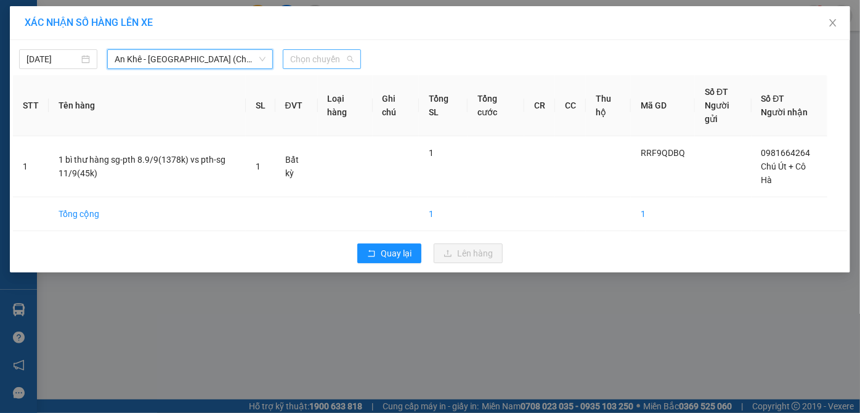
click at [325, 55] on span "Chọn chuyến" at bounding box center [321, 59] width 63 height 18
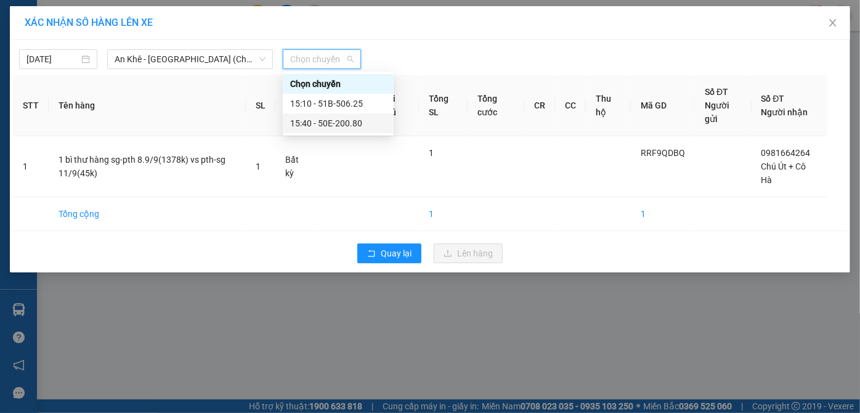
click at [354, 122] on div "15:40 - 50E-200.80" at bounding box center [338, 123] width 96 height 14
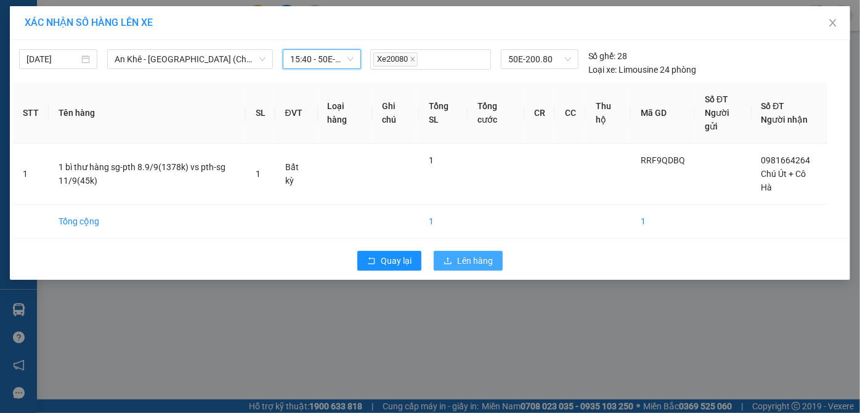
click at [459, 259] on span "Lên hàng" at bounding box center [475, 261] width 36 height 14
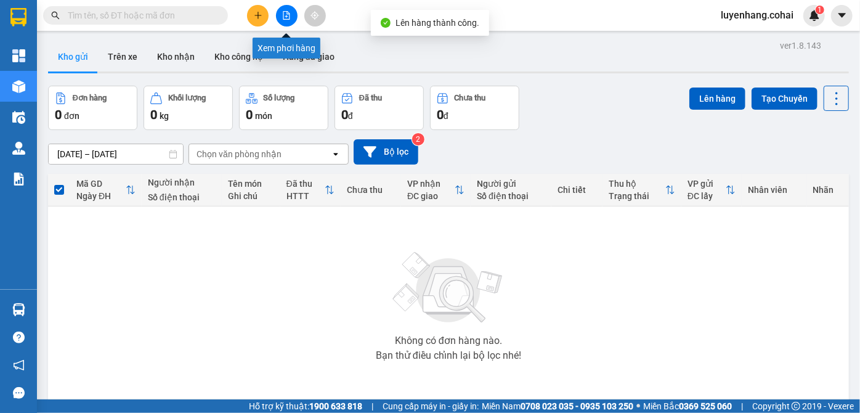
click at [287, 17] on icon "file-add" at bounding box center [286, 15] width 9 height 9
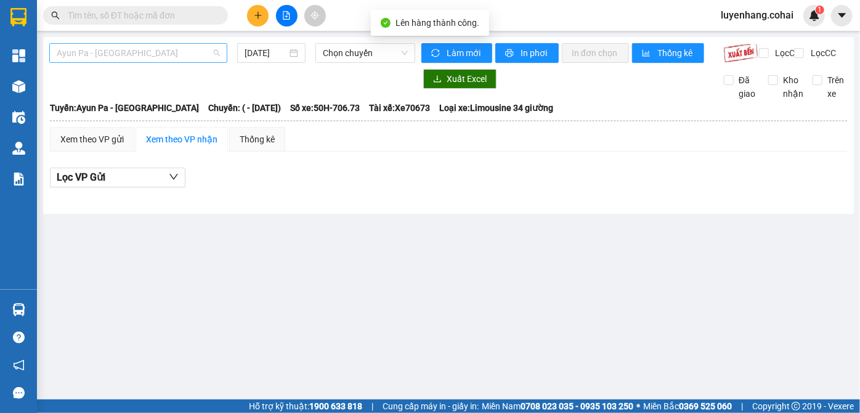
click at [156, 53] on span "Ayun Pa - Sài Gòn" at bounding box center [138, 53] width 163 height 18
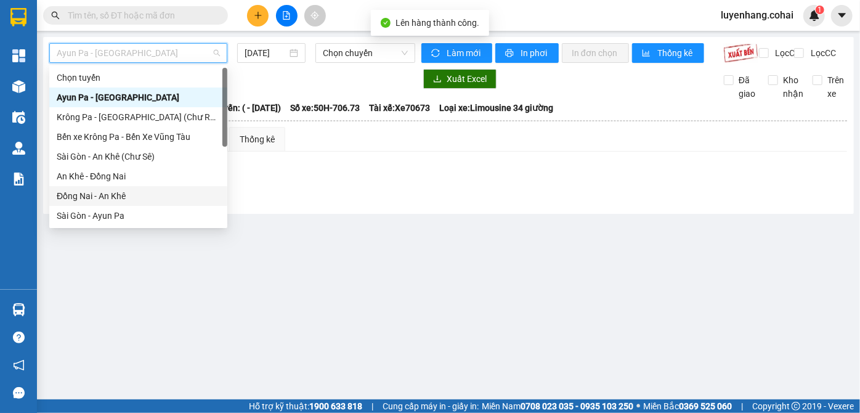
scroll to position [168, 0]
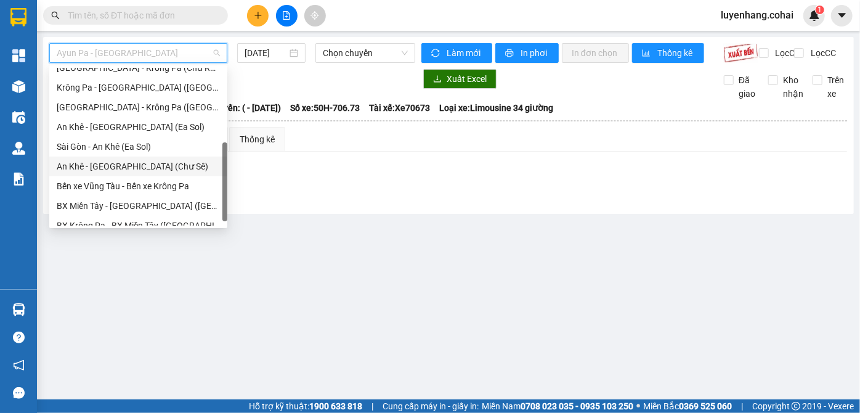
click at [157, 169] on div "An Khê - Sài Gòn (Chư Sê)" at bounding box center [138, 167] width 163 height 14
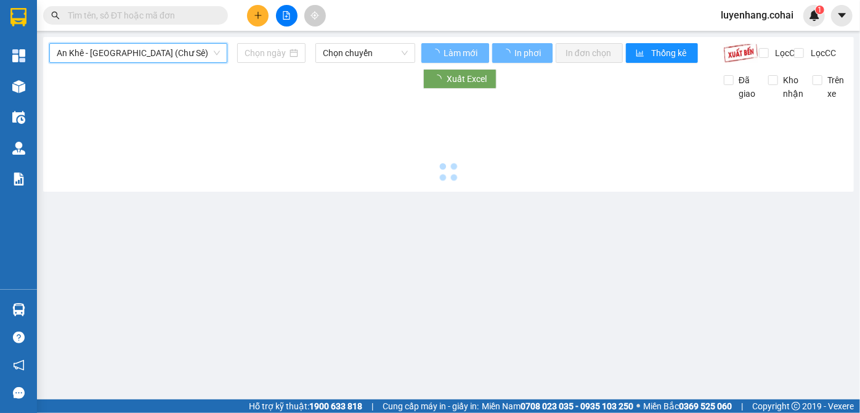
type input "11/09/2025"
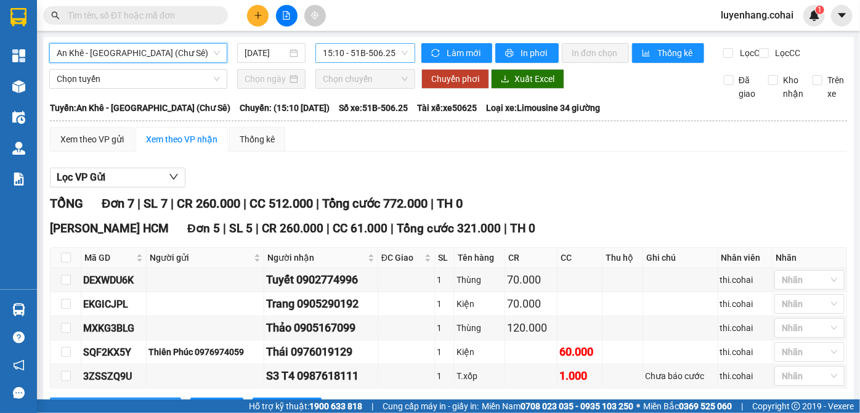
click at [371, 51] on span "15:10 - 51B-506.25" at bounding box center [365, 53] width 85 height 18
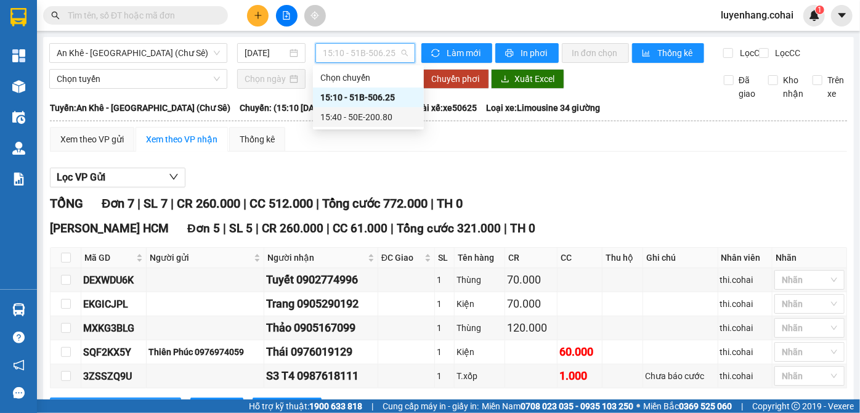
click at [380, 121] on div "15:40 - 50E-200.80" at bounding box center [369, 117] width 96 height 14
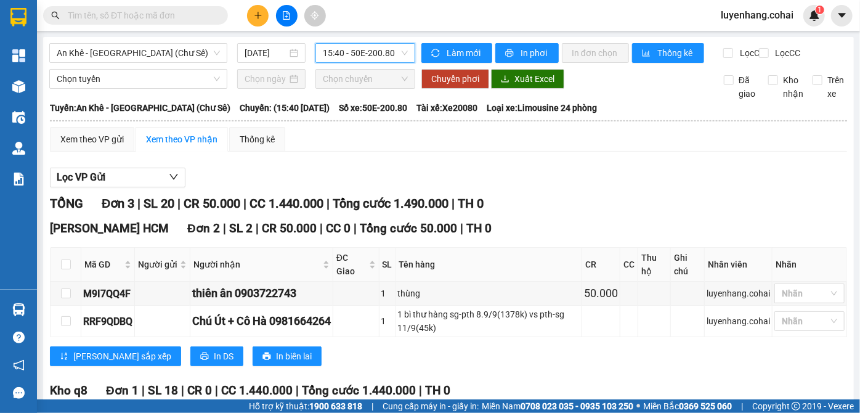
scroll to position [126, 0]
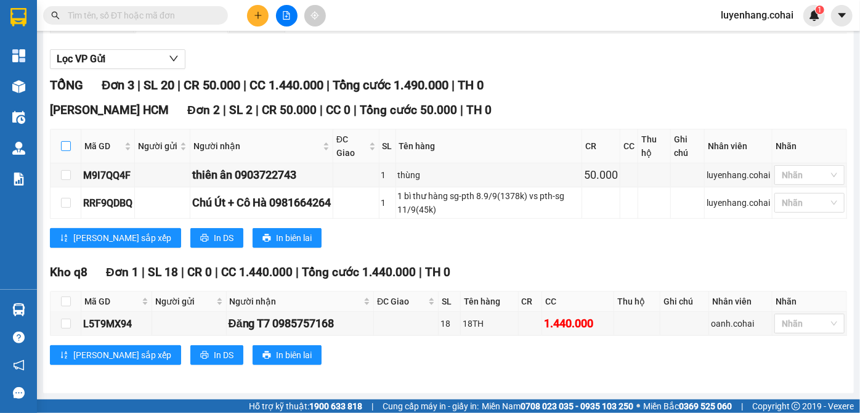
click at [68, 147] on input "checkbox" at bounding box center [66, 146] width 10 height 10
checkbox input "true"
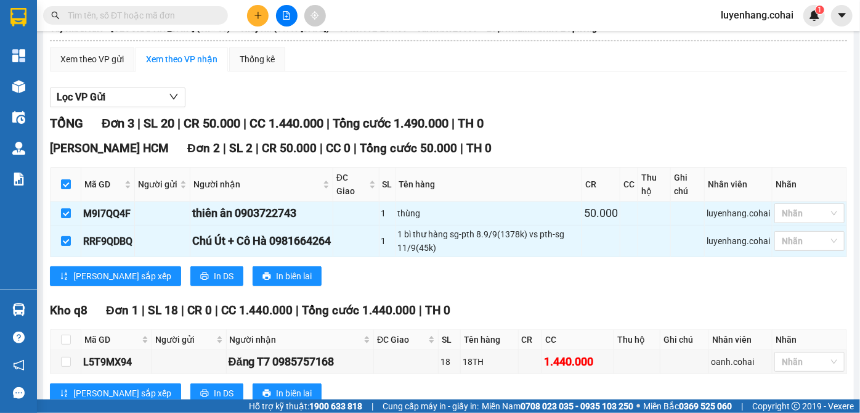
scroll to position [0, 0]
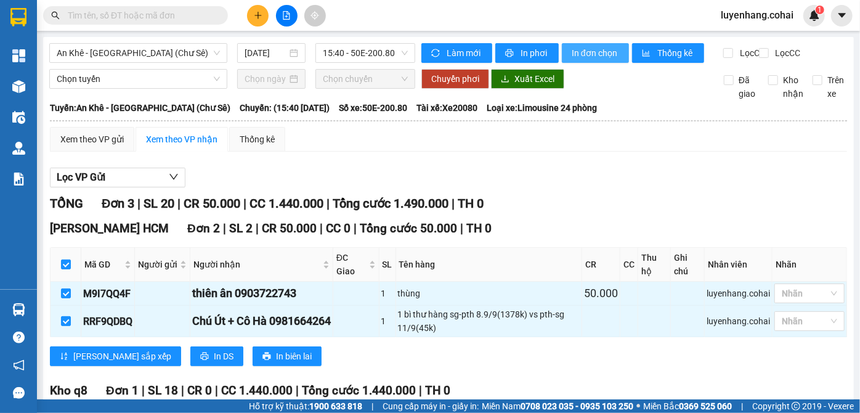
click at [602, 56] on span "In đơn chọn" at bounding box center [595, 53] width 47 height 14
click at [356, 152] on div "Xem theo VP gửi Xem theo VP nhận Thống kê" at bounding box center [449, 139] width 798 height 25
click at [378, 174] on div "Lọc VP Gửi TỔNG Đơn 3 | SL 20 | CR 50.000 | CC 1.440.000 | Tổng cước 1.490.000…" at bounding box center [449, 329] width 798 height 337
click at [256, 9] on button at bounding box center [258, 16] width 22 height 22
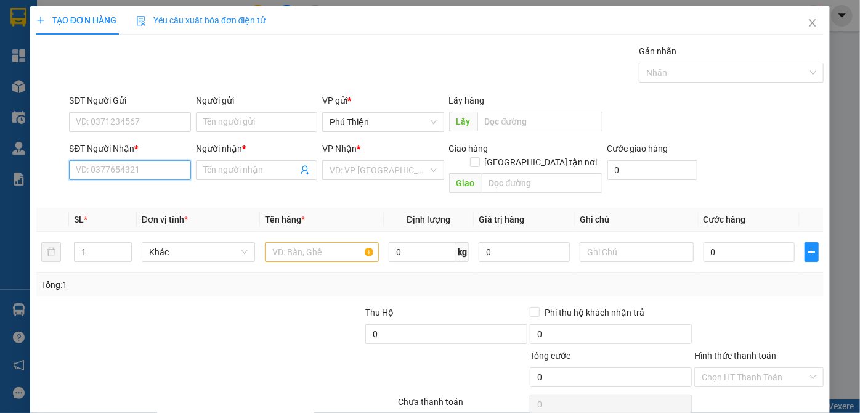
click at [141, 167] on input "SĐT Người Nhận *" at bounding box center [129, 170] width 121 height 20
type input "0"
type input "0938527821"
click at [227, 169] on input "Người nhận *" at bounding box center [250, 170] width 94 height 14
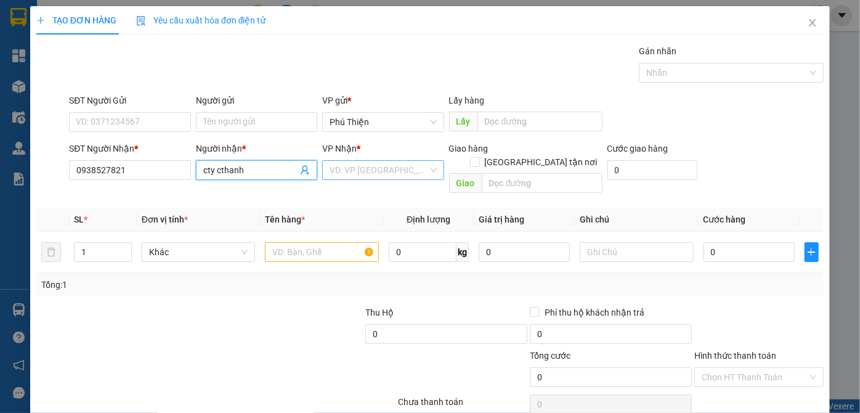
type input "cty cthanh"
click at [371, 168] on input "search" at bounding box center [379, 170] width 98 height 18
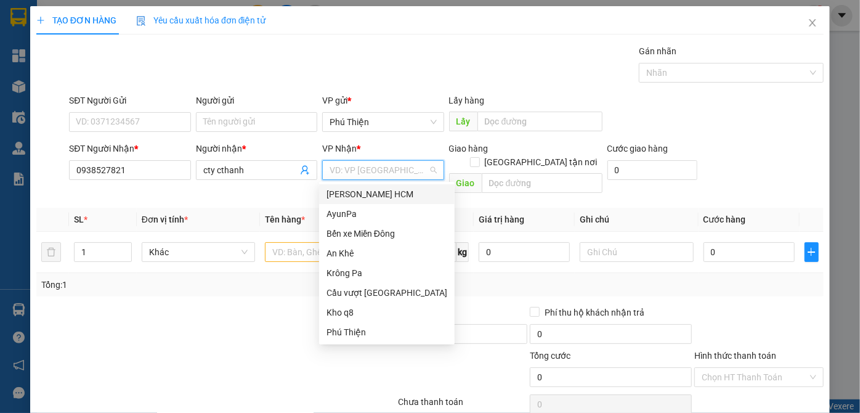
drag, startPoint x: 377, startPoint y: 191, endPoint x: 299, endPoint y: 204, distance: 79.3
click at [367, 192] on div "Trần Phú HCM" at bounding box center [387, 194] width 121 height 14
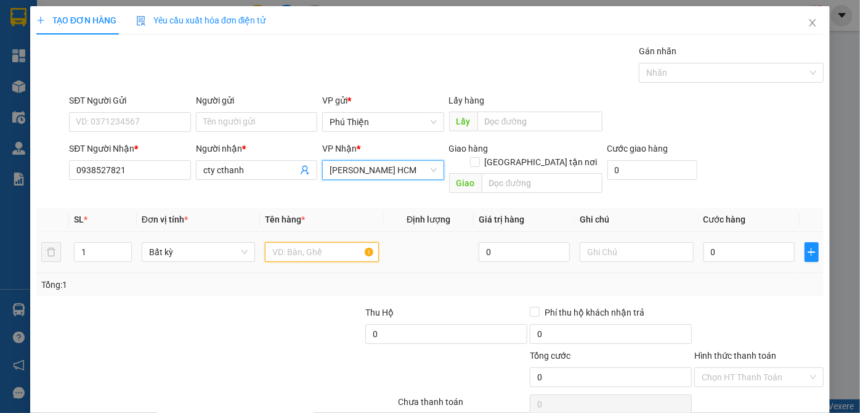
click at [280, 245] on input "text" at bounding box center [322, 252] width 114 height 20
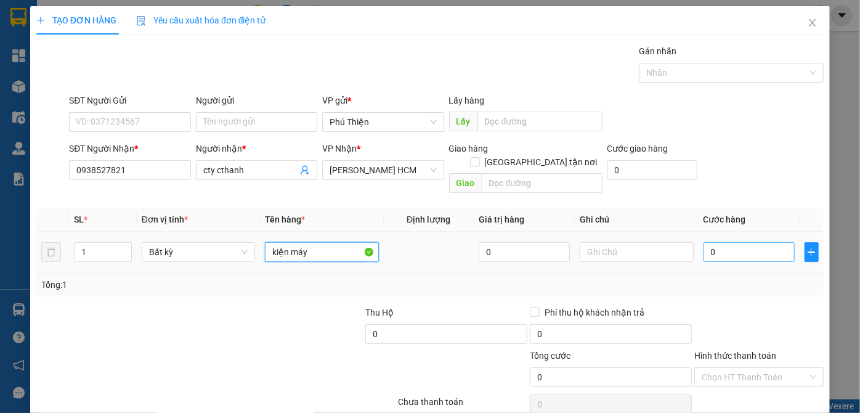
type input "kiện máy"
click at [725, 242] on input "0" at bounding box center [749, 252] width 91 height 20
type input "2"
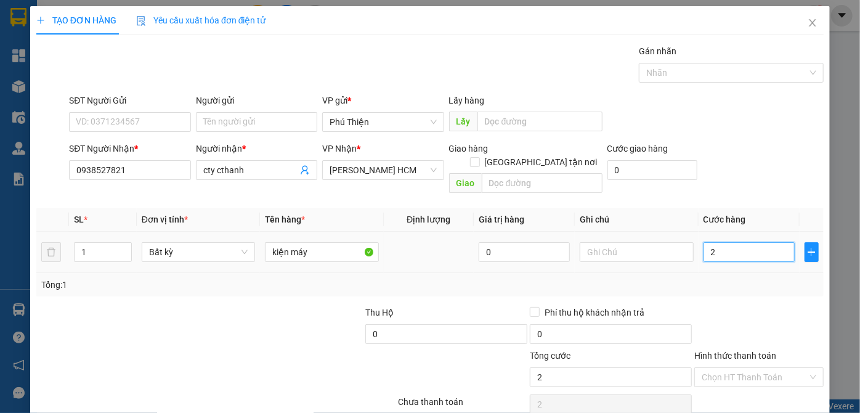
type input "20"
type input "200"
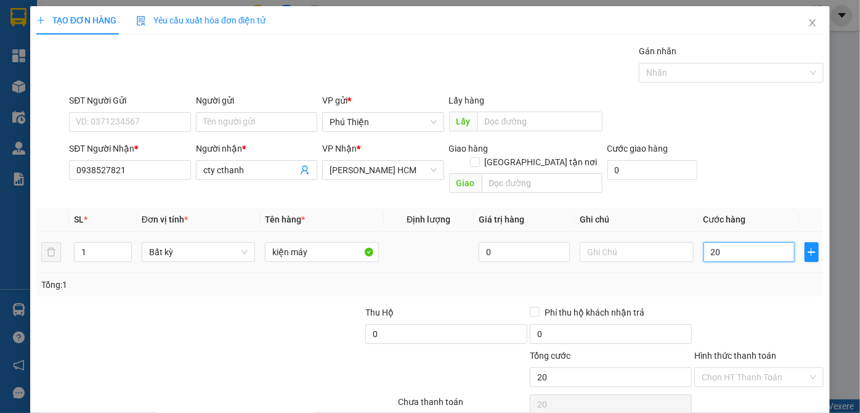
type input "200"
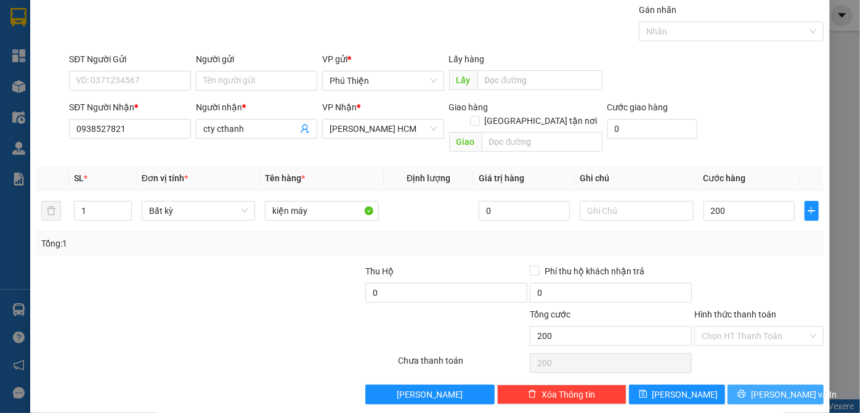
type input "200.000"
click at [776, 388] on span "Lưu và In" at bounding box center [794, 395] width 86 height 14
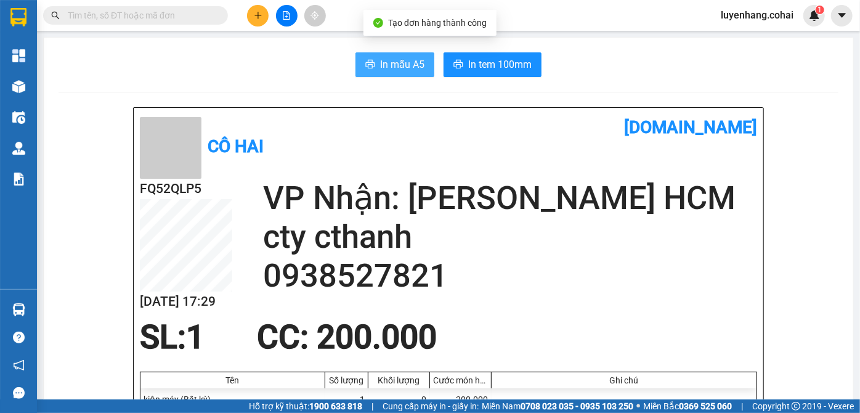
click at [393, 63] on span "In mẫu A5" at bounding box center [402, 64] width 44 height 15
click at [395, 70] on span "In mẫu A5" at bounding box center [402, 64] width 44 height 15
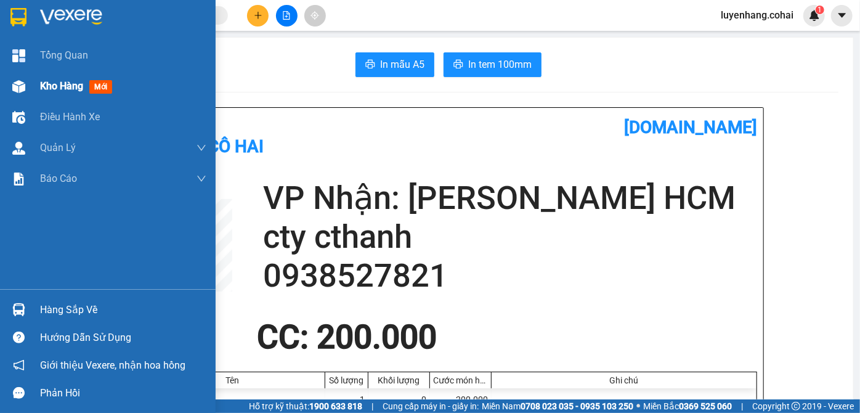
click at [41, 83] on span "Kho hàng" at bounding box center [61, 86] width 43 height 12
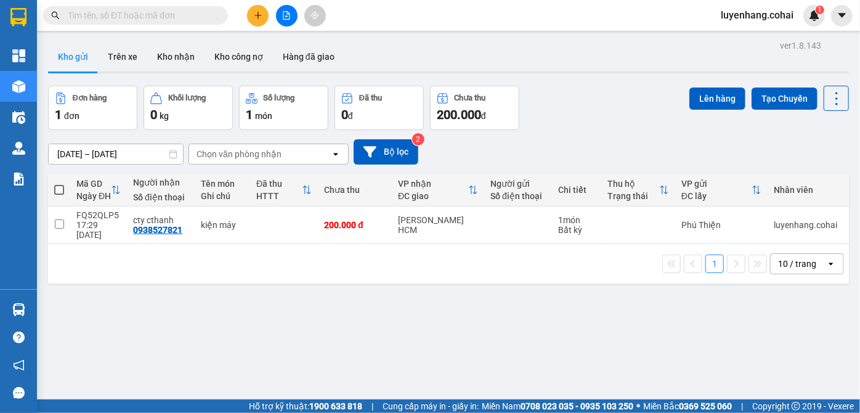
click at [57, 190] on span at bounding box center [59, 190] width 10 height 10
click at [59, 184] on input "checkbox" at bounding box center [59, 184] width 0 height 0
checkbox input "true"
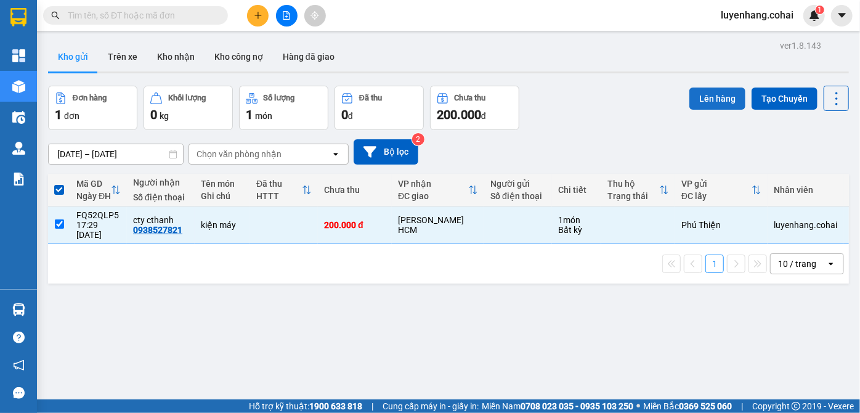
click at [704, 96] on button "Lên hàng" at bounding box center [718, 99] width 56 height 22
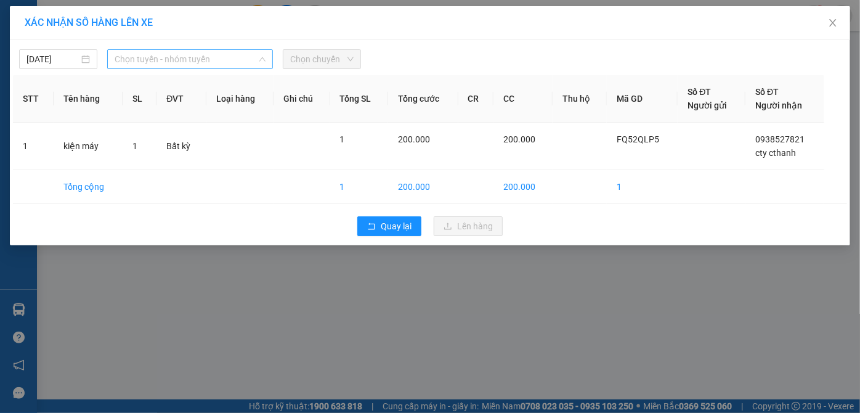
click at [161, 59] on span "Chọn tuyến - nhóm tuyến" at bounding box center [191, 59] width 152 height 18
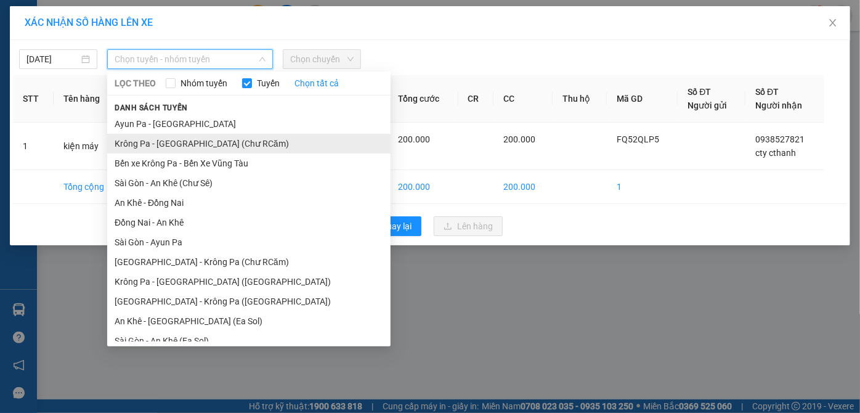
drag, startPoint x: 215, startPoint y: 150, endPoint x: 356, endPoint y: 79, distance: 157.9
click at [215, 148] on li "Krông Pa - Sài Gòn (Chư RCăm)" at bounding box center [249, 144] width 284 height 20
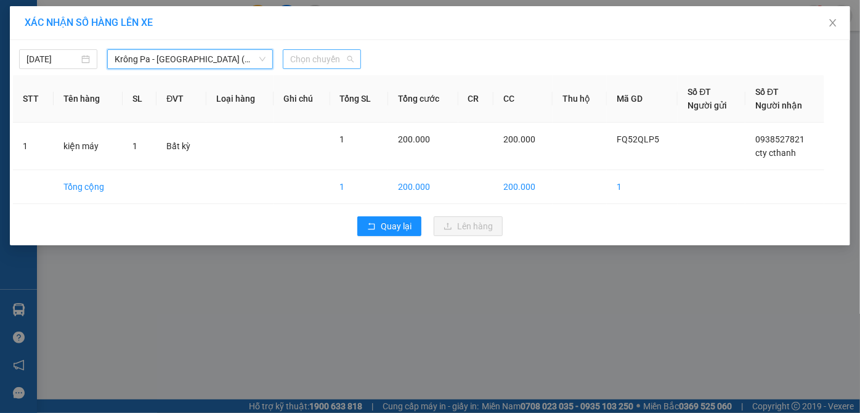
click at [337, 64] on span "Chọn chuyến" at bounding box center [321, 59] width 63 height 18
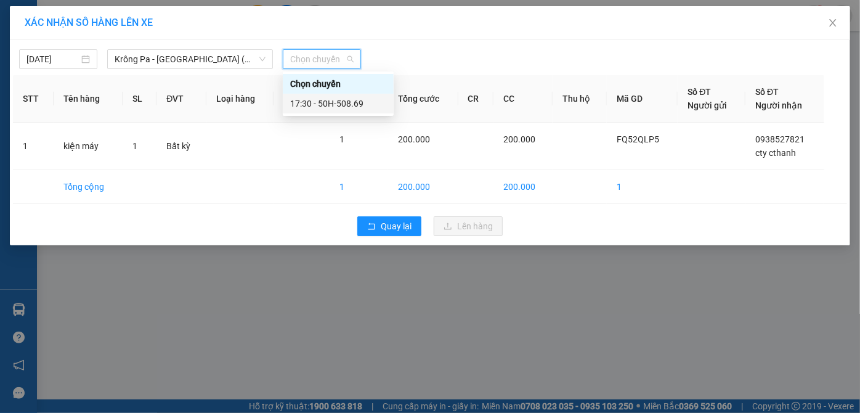
click at [351, 105] on div "17:30 - 50H-508.69" at bounding box center [338, 104] width 96 height 14
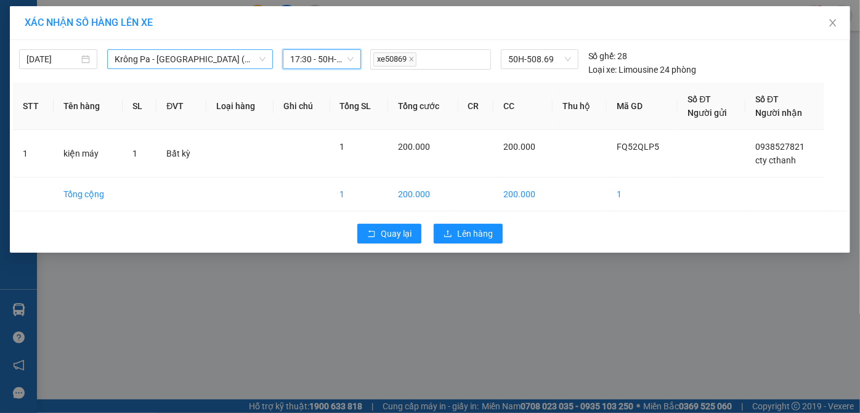
click at [198, 59] on span "Krông Pa - Sài Gòn (Chư RCăm)" at bounding box center [191, 59] width 152 height 18
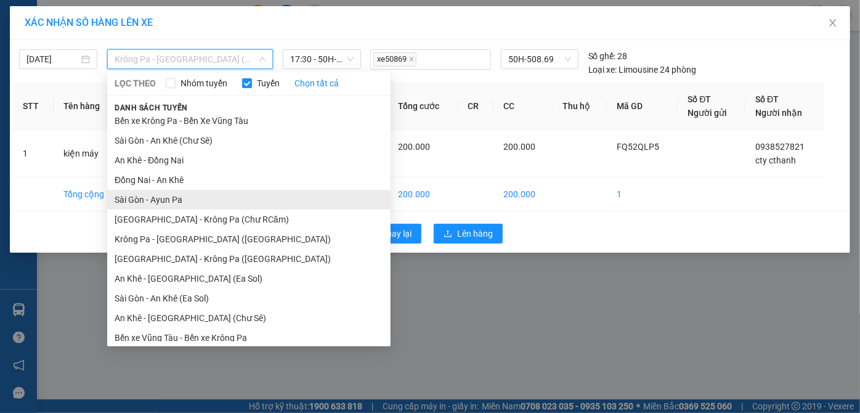
scroll to position [88, 0]
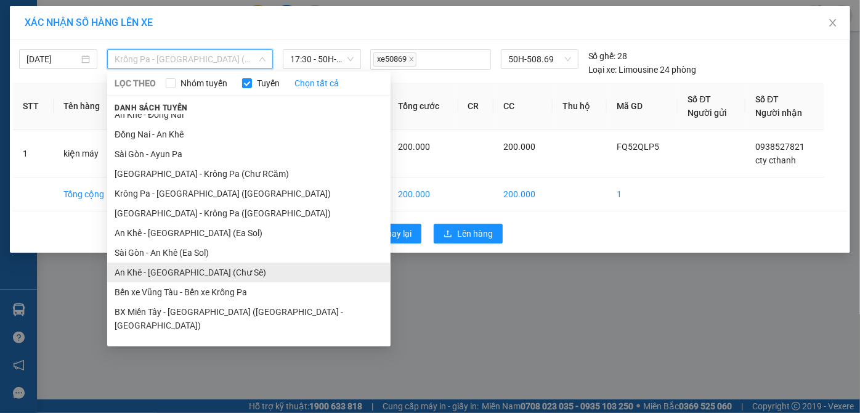
click at [207, 274] on li "An Khê - Sài Gòn (Chư Sê)" at bounding box center [249, 273] width 284 height 20
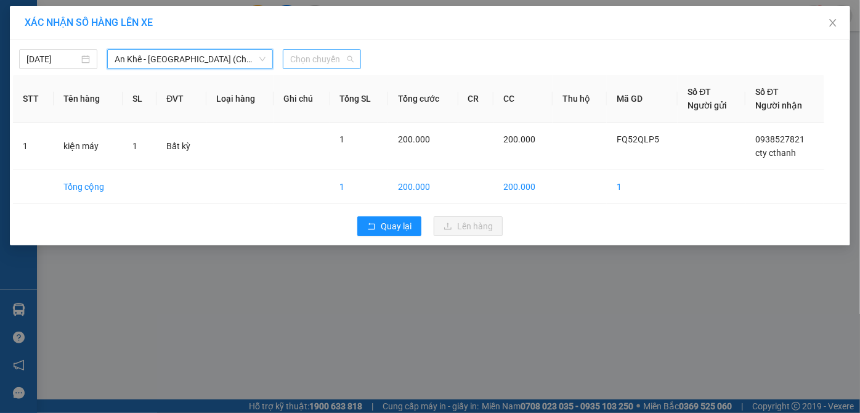
click at [318, 59] on span "Chọn chuyến" at bounding box center [321, 59] width 63 height 18
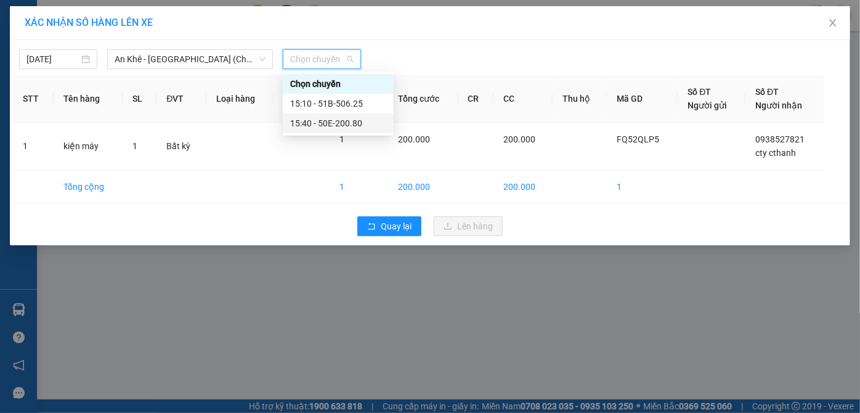
click at [356, 120] on div "15:40 - 50E-200.80" at bounding box center [338, 123] width 96 height 14
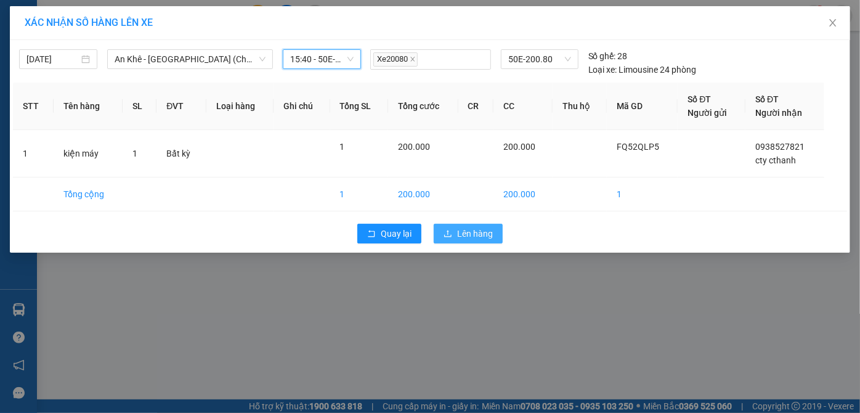
click at [447, 229] on icon "upload" at bounding box center [448, 233] width 9 height 9
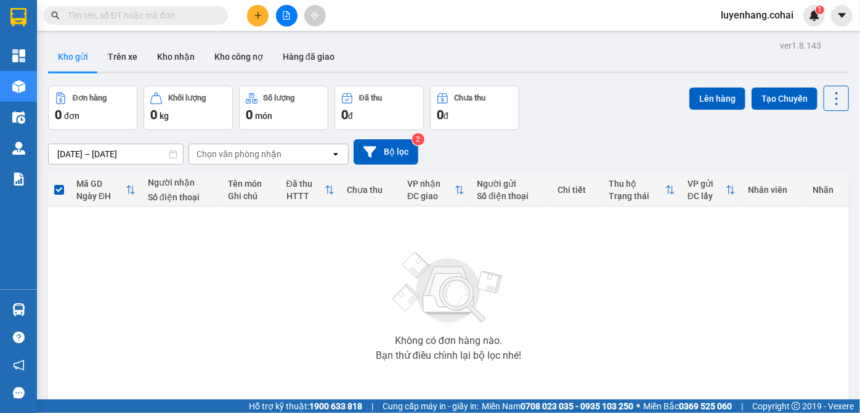
click at [287, 15] on icon "file-add" at bounding box center [286, 15] width 9 height 9
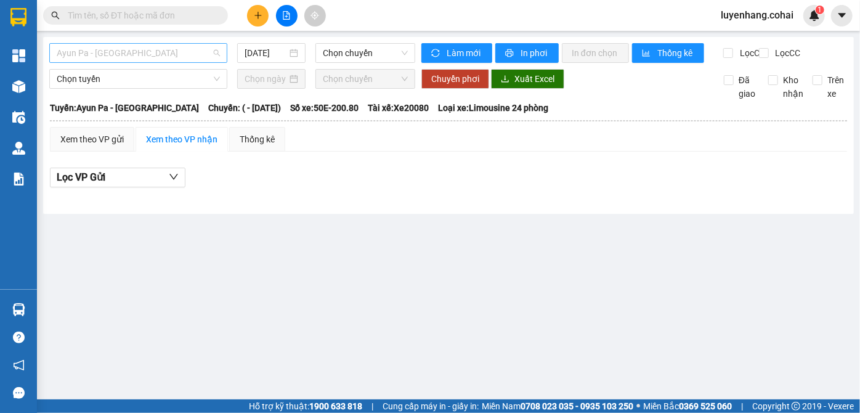
click at [158, 54] on span "Ayun Pa - Sài Gòn" at bounding box center [138, 53] width 163 height 18
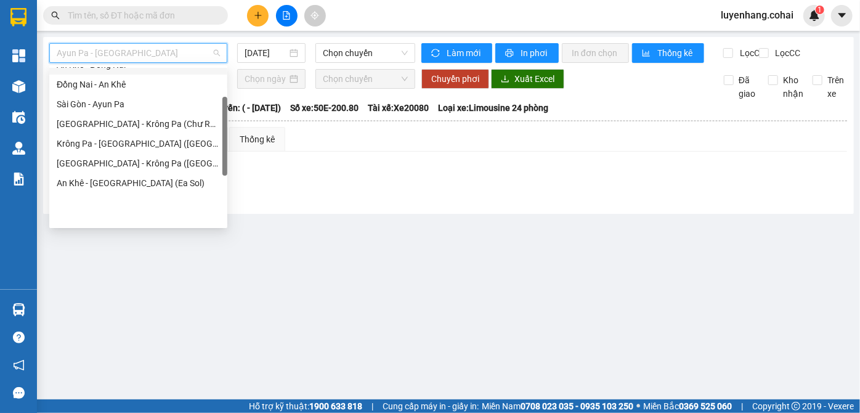
scroll to position [178, 0]
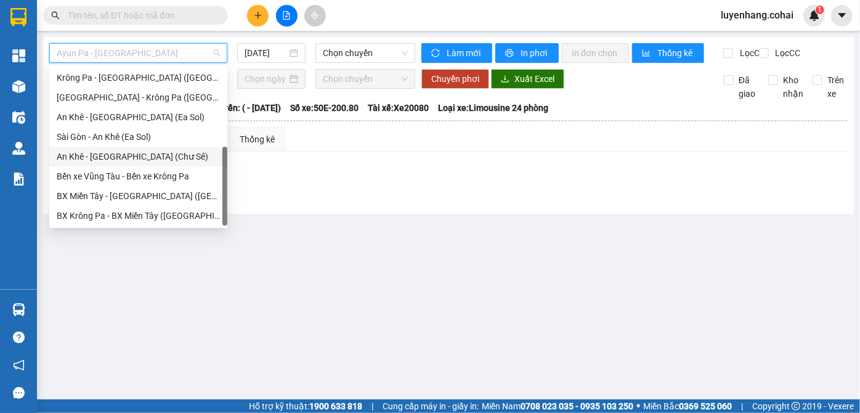
click at [139, 153] on div "An Khê - Sài Gòn (Chư Sê)" at bounding box center [138, 157] width 163 height 14
type input "11/09/2025"
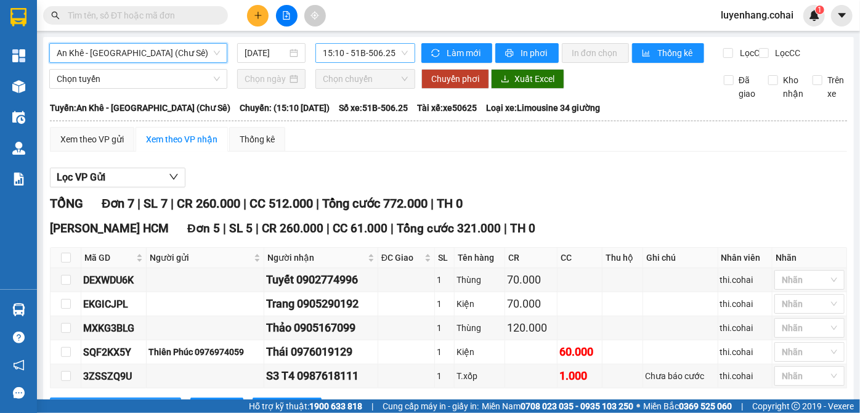
click at [366, 54] on span "15:10 - 51B-506.25" at bounding box center [365, 53] width 85 height 18
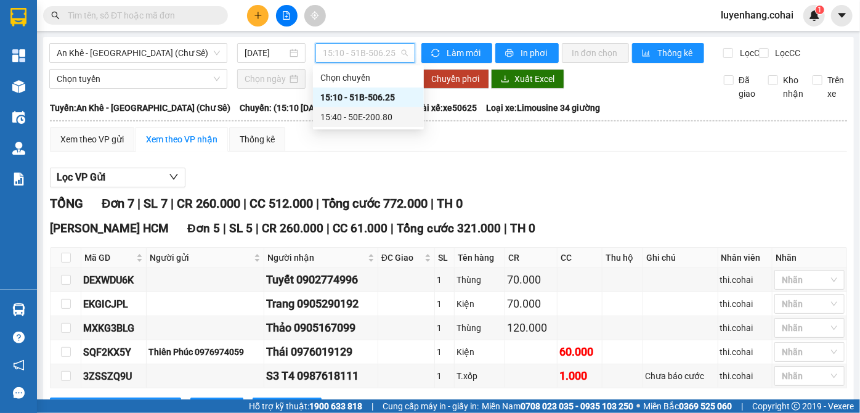
click at [388, 110] on div "15:40 - 50E-200.80" at bounding box center [369, 117] width 96 height 14
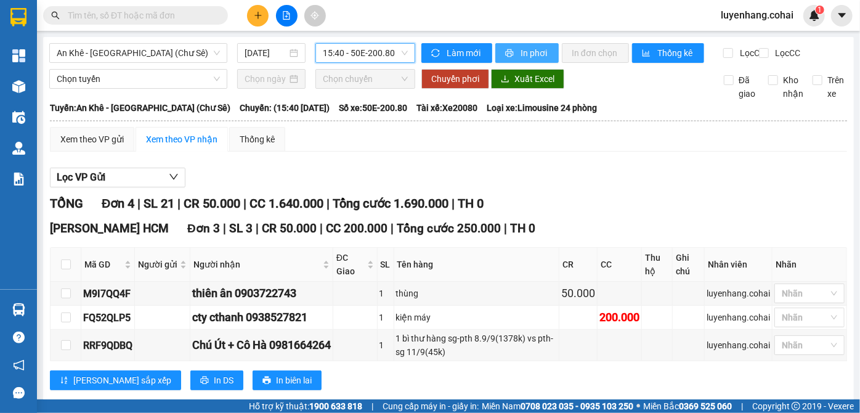
click at [521, 57] on span "In phơi" at bounding box center [535, 53] width 28 height 14
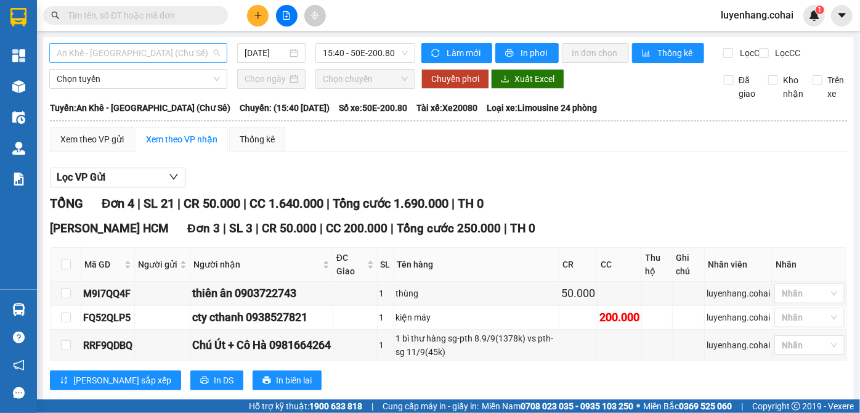
click at [142, 54] on span "An Khê - Sài Gòn (Chư Sê)" at bounding box center [138, 53] width 163 height 18
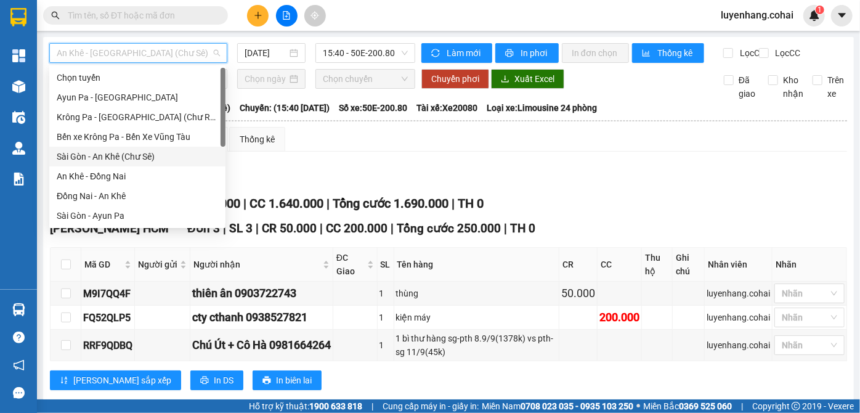
click at [161, 155] on div "Sài Gòn - An Khê (Chư Sê)" at bounding box center [137, 157] width 161 height 14
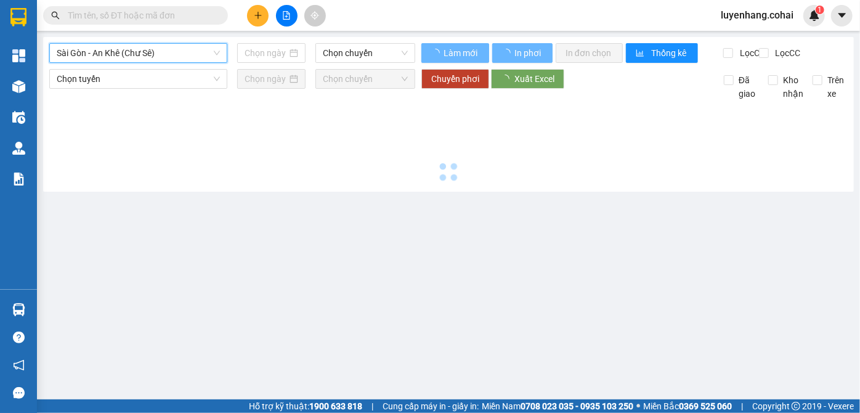
type input "11/09/2025"
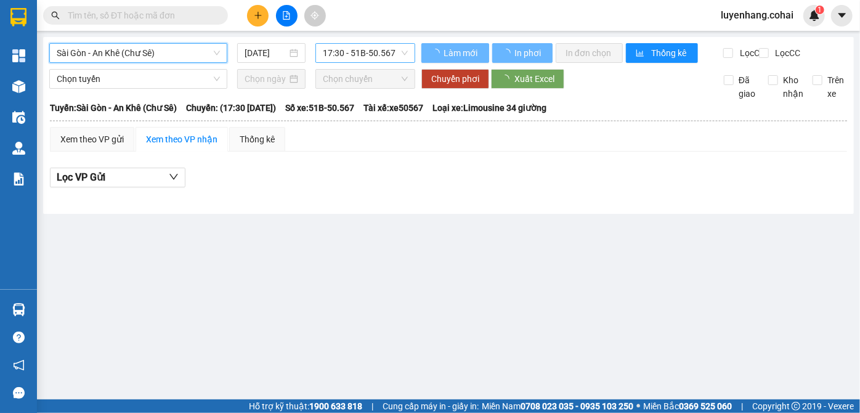
click at [390, 52] on span "17:30 - 51B-50.567" at bounding box center [365, 53] width 85 height 18
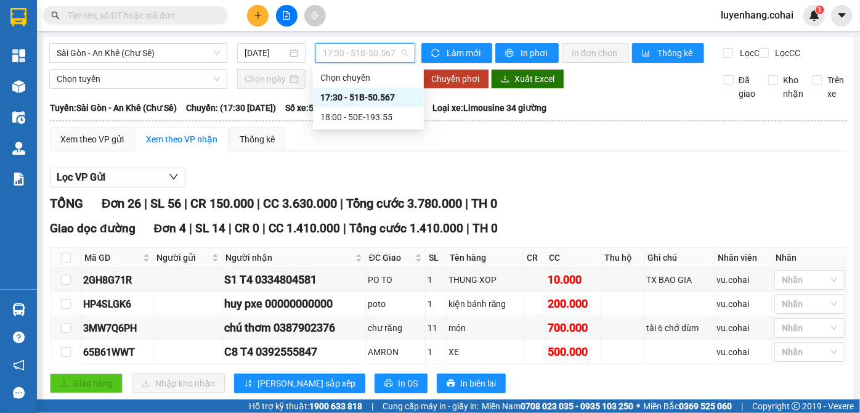
click at [388, 54] on span "17:30 - 51B-50.567" at bounding box center [365, 53] width 85 height 18
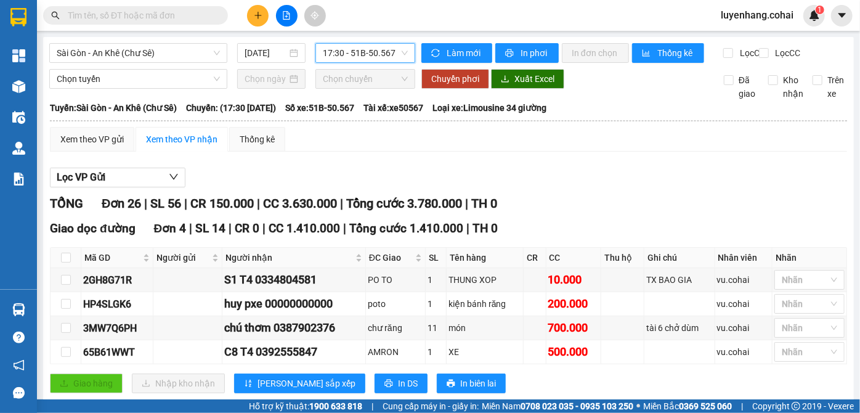
click at [368, 54] on span "17:30 - 51B-50.567" at bounding box center [365, 53] width 85 height 18
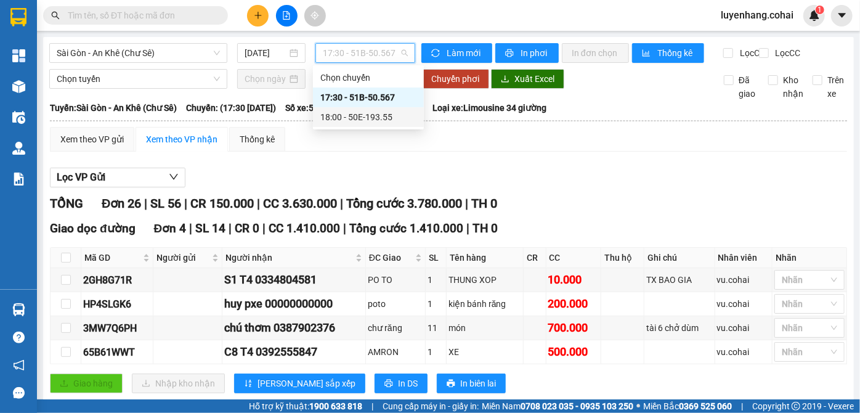
click at [393, 123] on div "18:00 - 50E-193.55" at bounding box center [369, 117] width 96 height 14
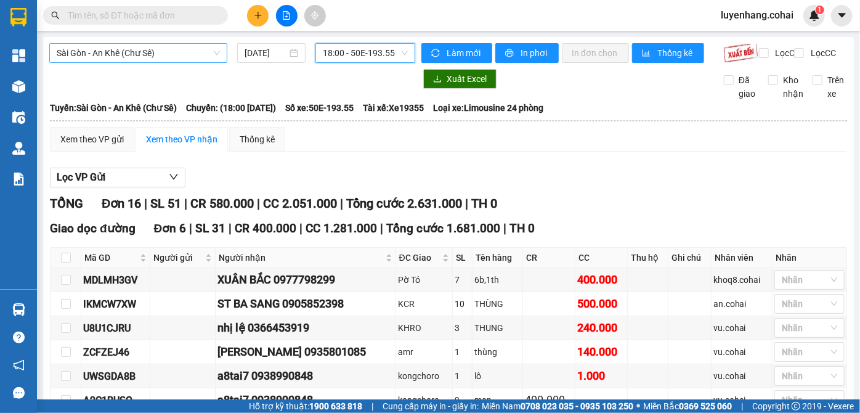
click at [187, 56] on span "Sài Gòn - An Khê (Chư Sê)" at bounding box center [138, 53] width 163 height 18
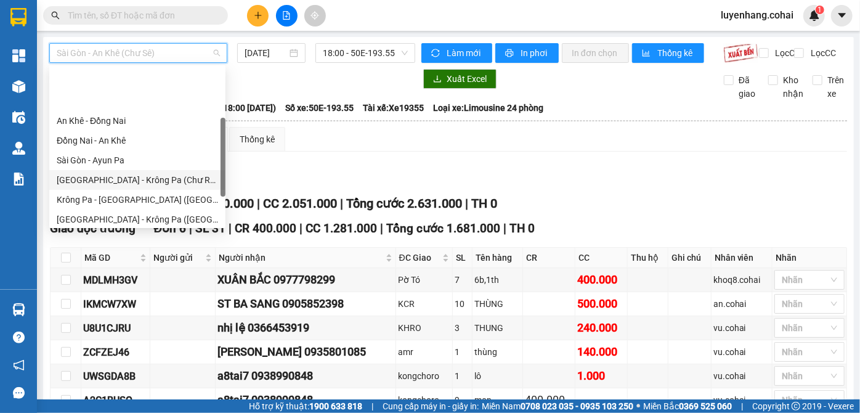
scroll to position [112, 0]
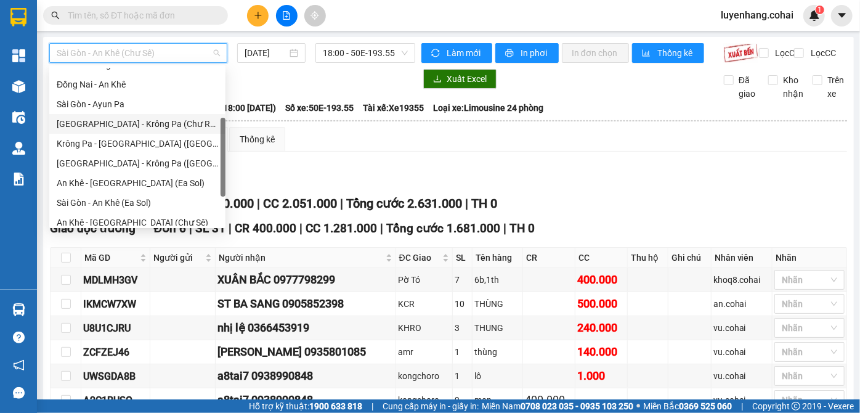
drag, startPoint x: 161, startPoint y: 131, endPoint x: 174, endPoint y: 128, distance: 13.2
click at [174, 128] on div "Sài Gòn - Krông Pa (Chư RCăm)" at bounding box center [137, 124] width 176 height 20
type input "11/09/2025"
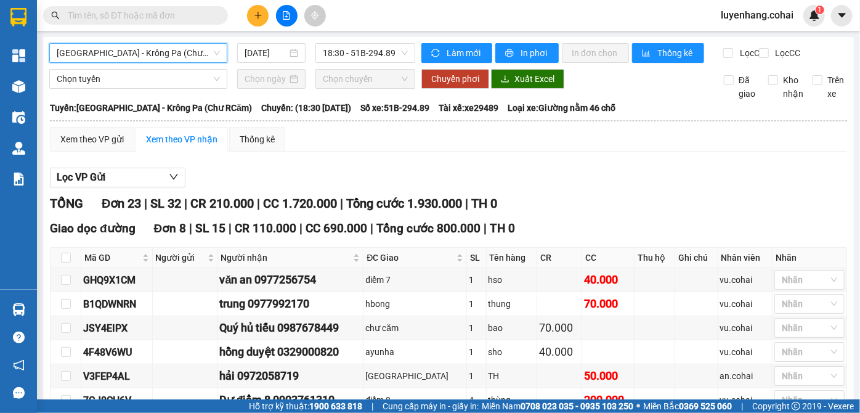
drag, startPoint x: 161, startPoint y: 55, endPoint x: 166, endPoint y: 61, distance: 7.0
click at [161, 55] on span "Sài Gòn - Krông Pa (Chư RCăm)" at bounding box center [138, 53] width 163 height 18
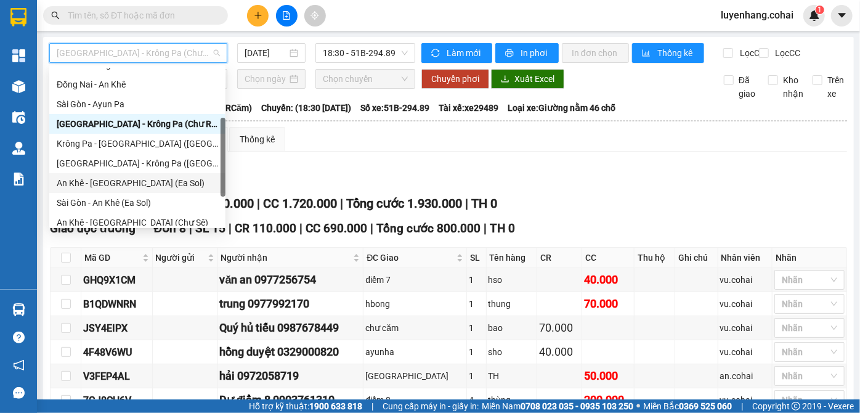
scroll to position [168, 0]
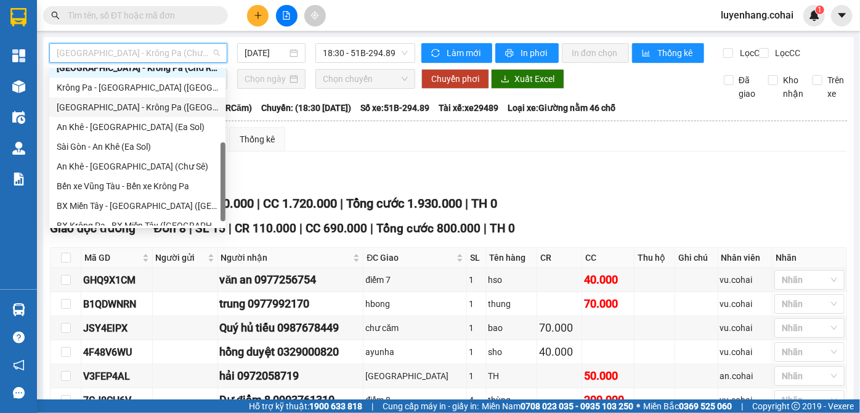
click at [154, 105] on div "Sài Gòn - Krông Pa (Uar)" at bounding box center [137, 107] width 161 height 14
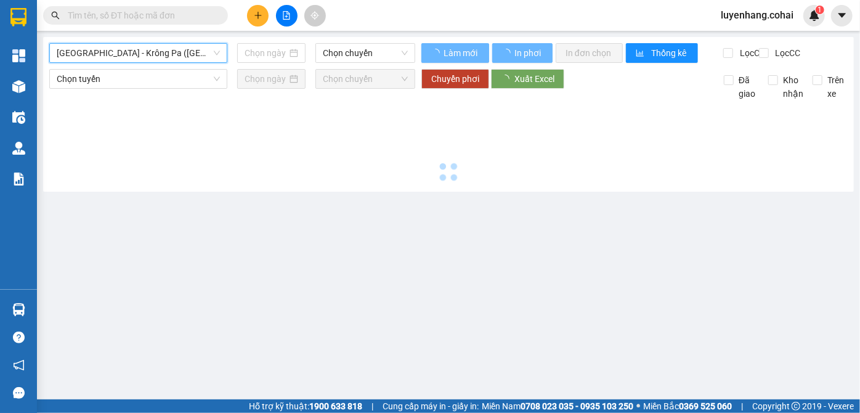
type input "11/09/2025"
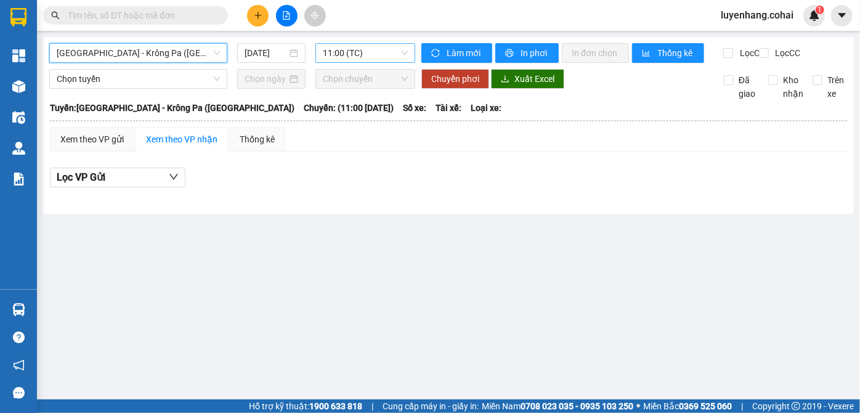
click at [372, 51] on span "11:00 (TC)" at bounding box center [365, 53] width 85 height 18
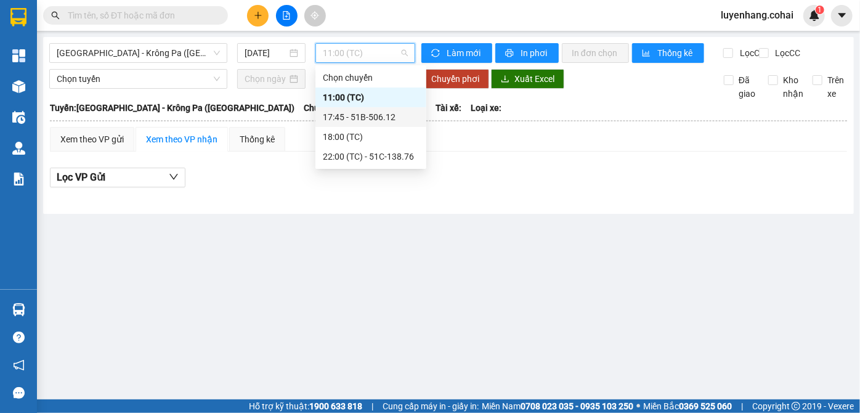
click at [410, 118] on div "17:45 - 51B-506.12" at bounding box center [371, 117] width 96 height 14
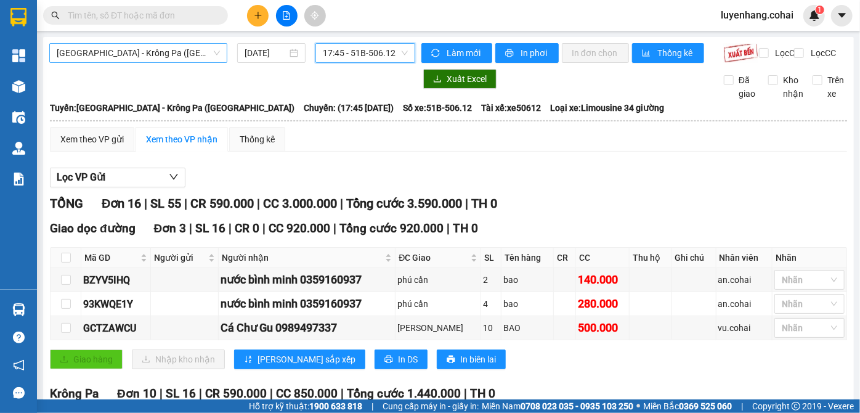
drag, startPoint x: 131, startPoint y: 55, endPoint x: 141, endPoint y: 60, distance: 11.0
click at [139, 59] on span "Sài Gòn - Krông Pa (Uar)" at bounding box center [138, 53] width 163 height 18
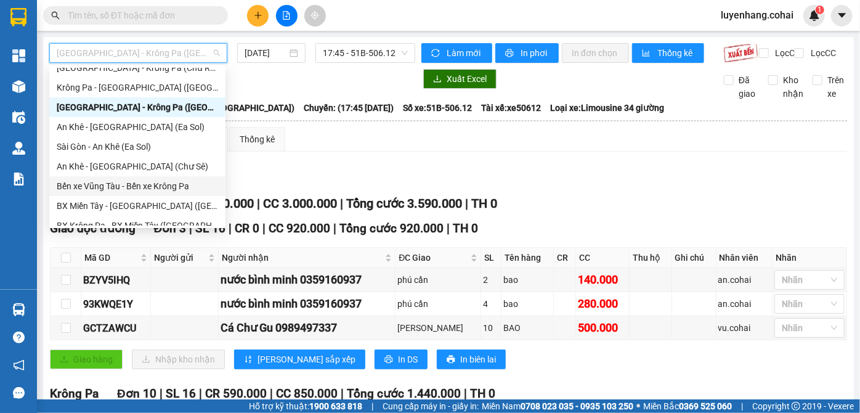
click at [174, 184] on div "Bến xe Vũng Tàu - Bến xe Krông Pa" at bounding box center [137, 186] width 161 height 14
type input "11/09/2025"
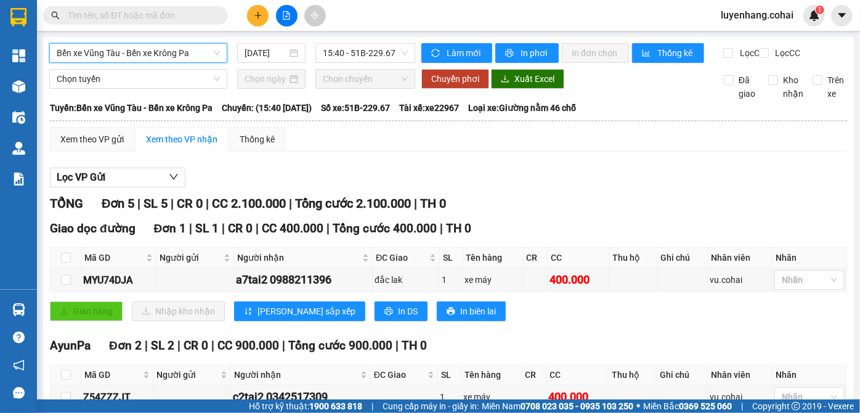
click at [156, 43] on div "Bến xe Vũng Tàu - Bến xe Krông Pa Bến xe Vũng Tàu - Bến xe Krông Pa 11/09/2025 …" at bounding box center [448, 334] width 811 height 595
click at [171, 50] on span "Bến xe Vũng Tàu - Bến xe Krông Pa" at bounding box center [138, 53] width 163 height 18
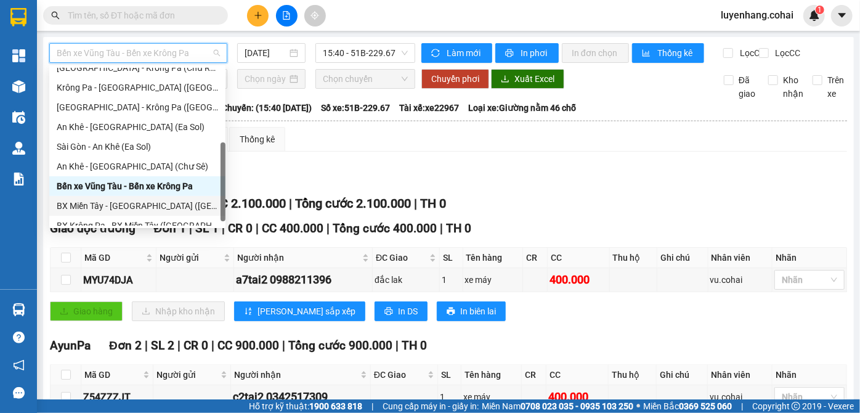
click at [142, 202] on div "BX Miền Tây - BX Krông Pa (Chơn Thành - Chư Rcăm)" at bounding box center [137, 206] width 161 height 14
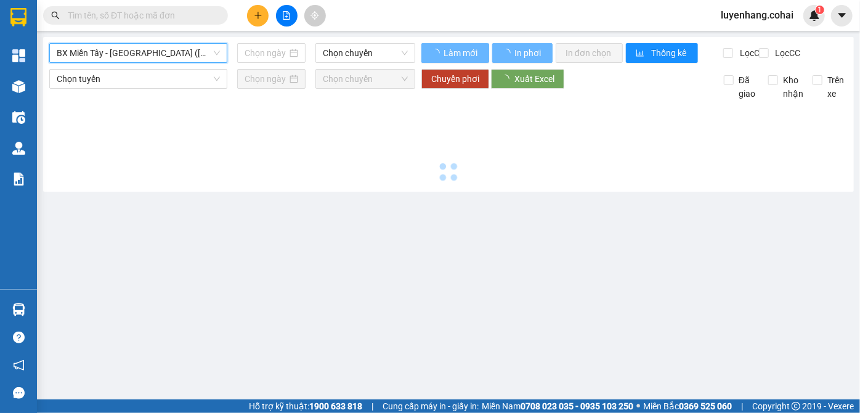
type input "11/09/2025"
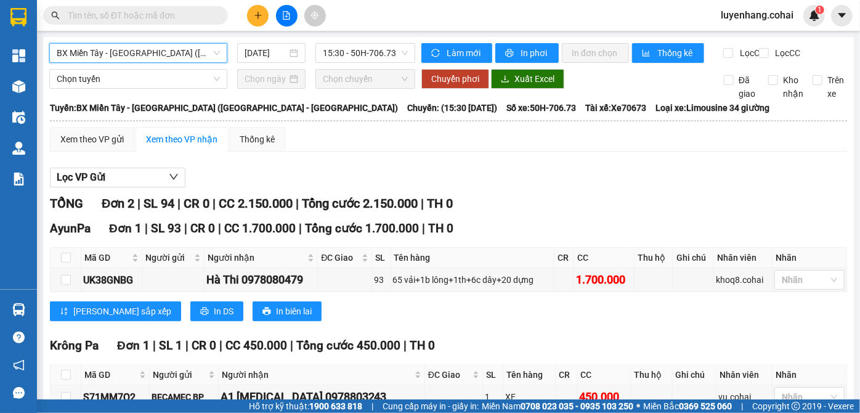
scroll to position [81, 0]
